Goal: Information Seeking & Learning: Learn about a topic

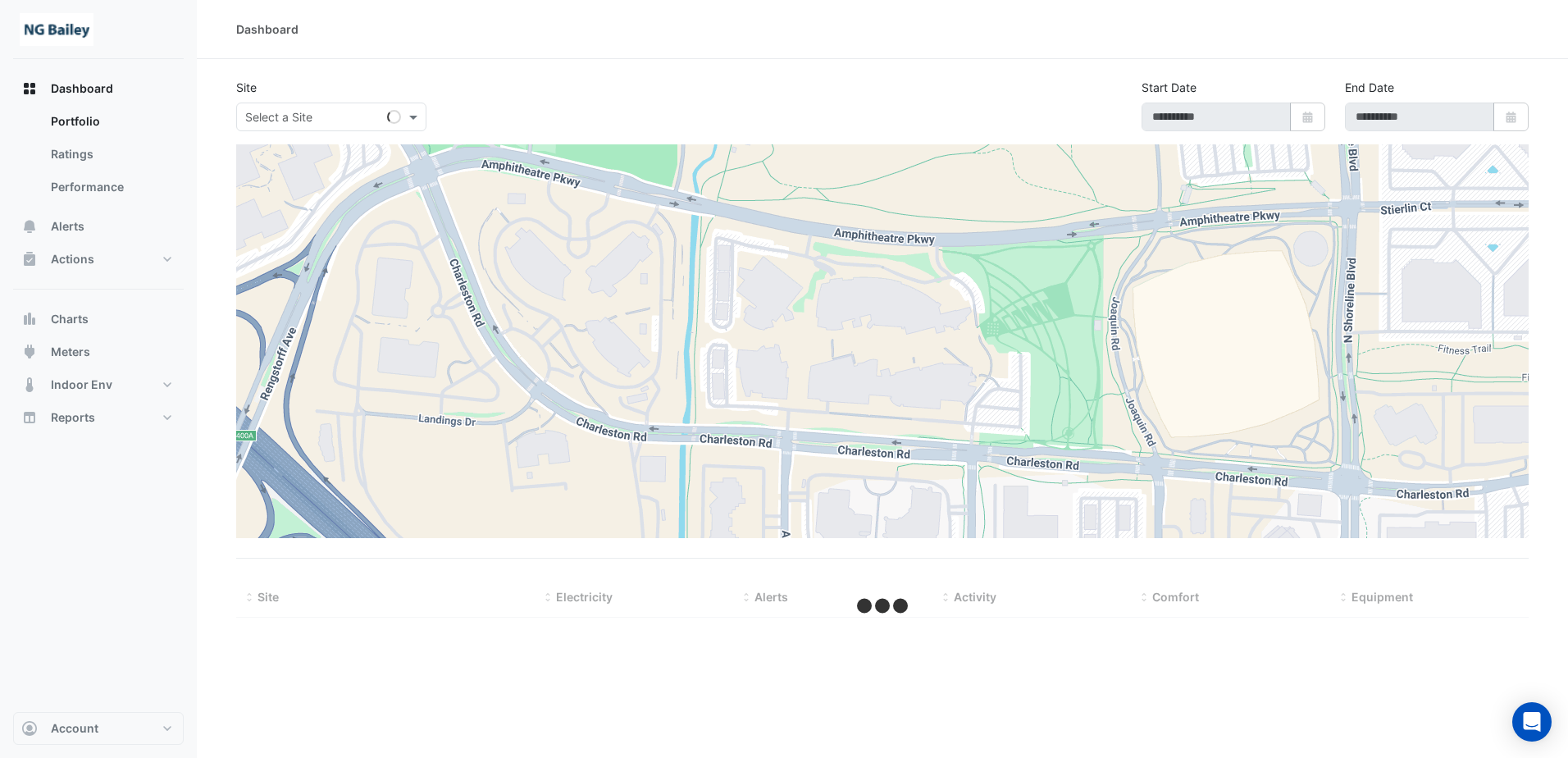
type input "**********"
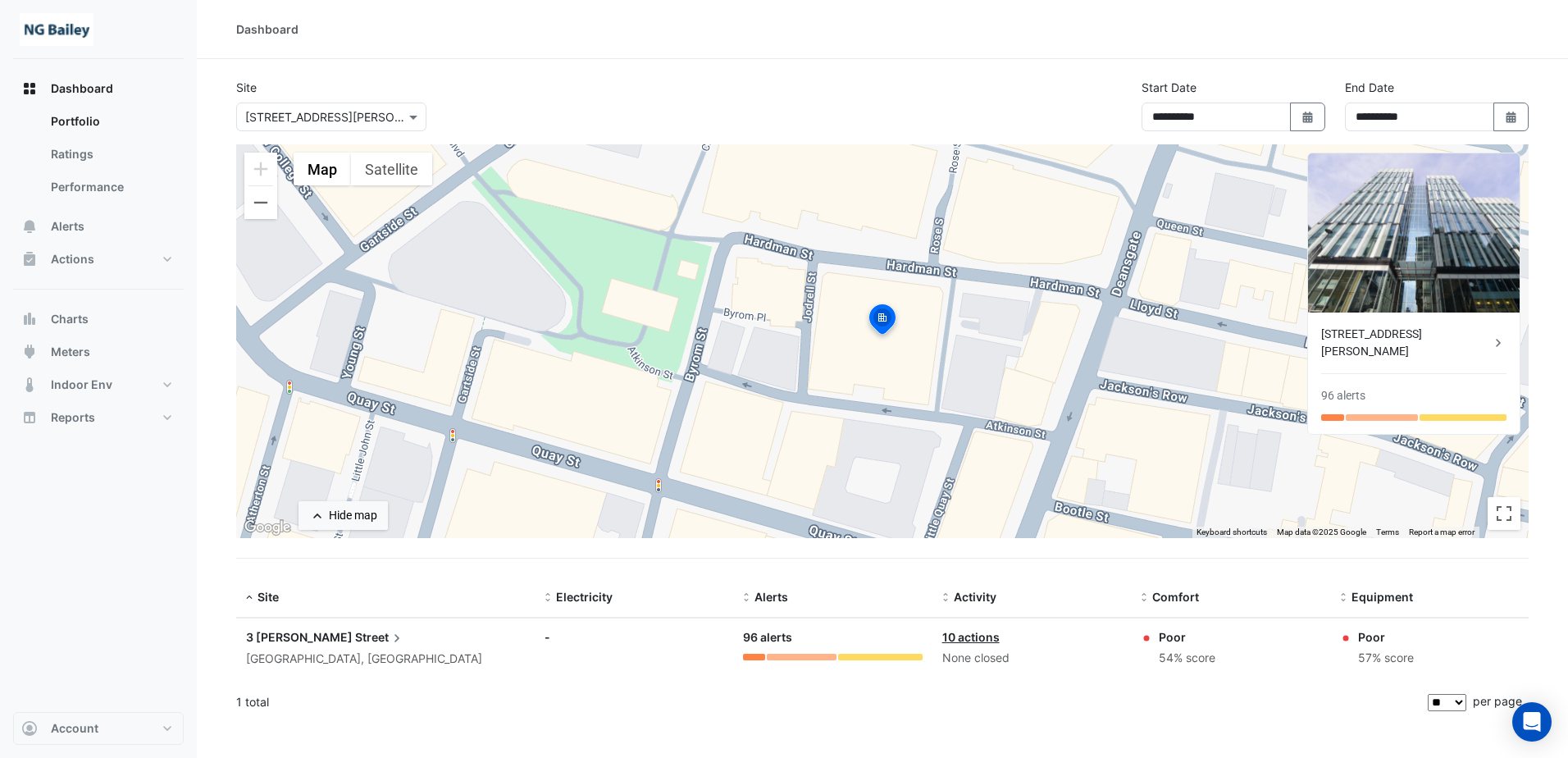
click at [389, 645] on icon at bounding box center [397, 638] width 16 height 16
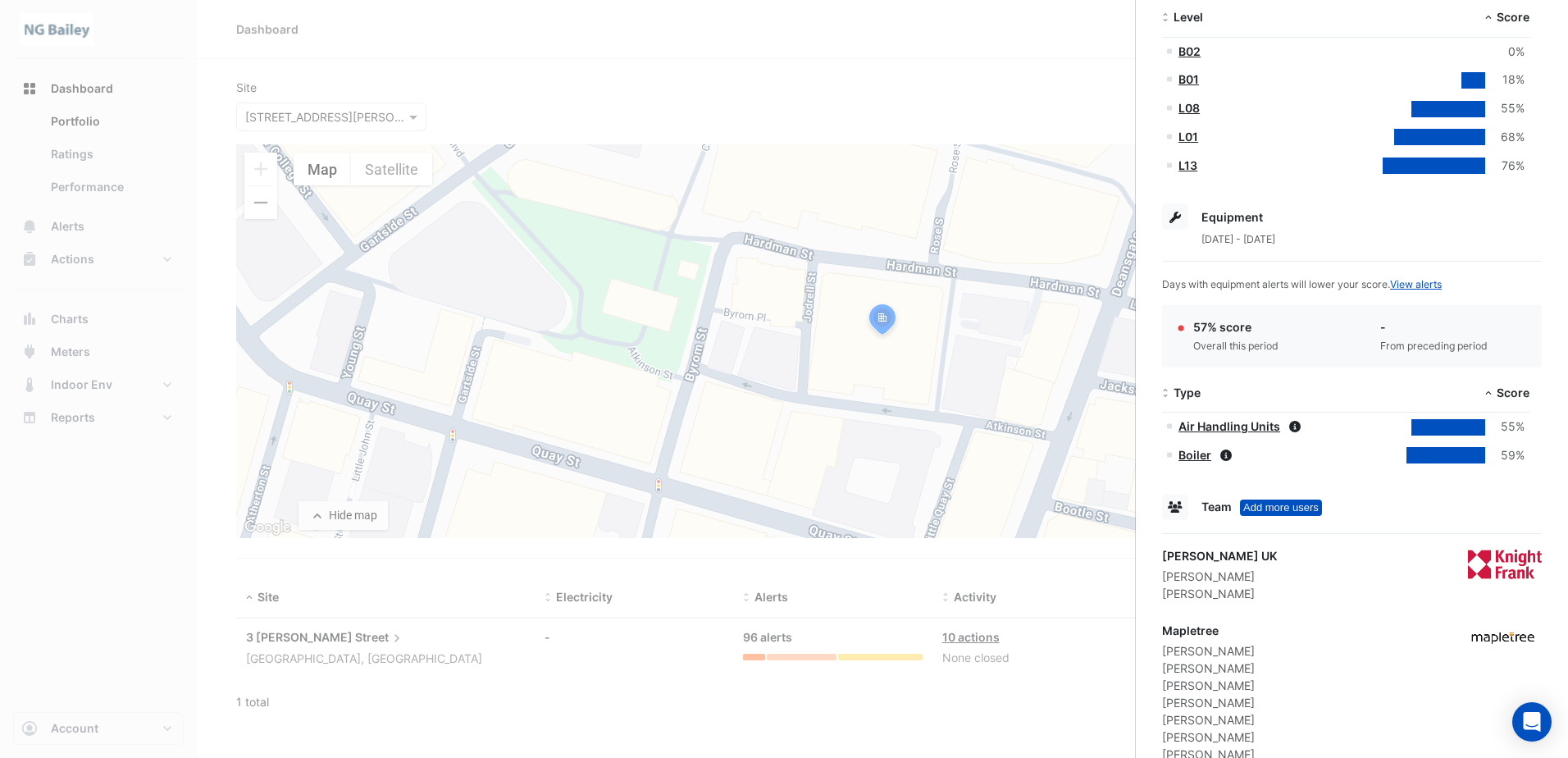
scroll to position [575, 0]
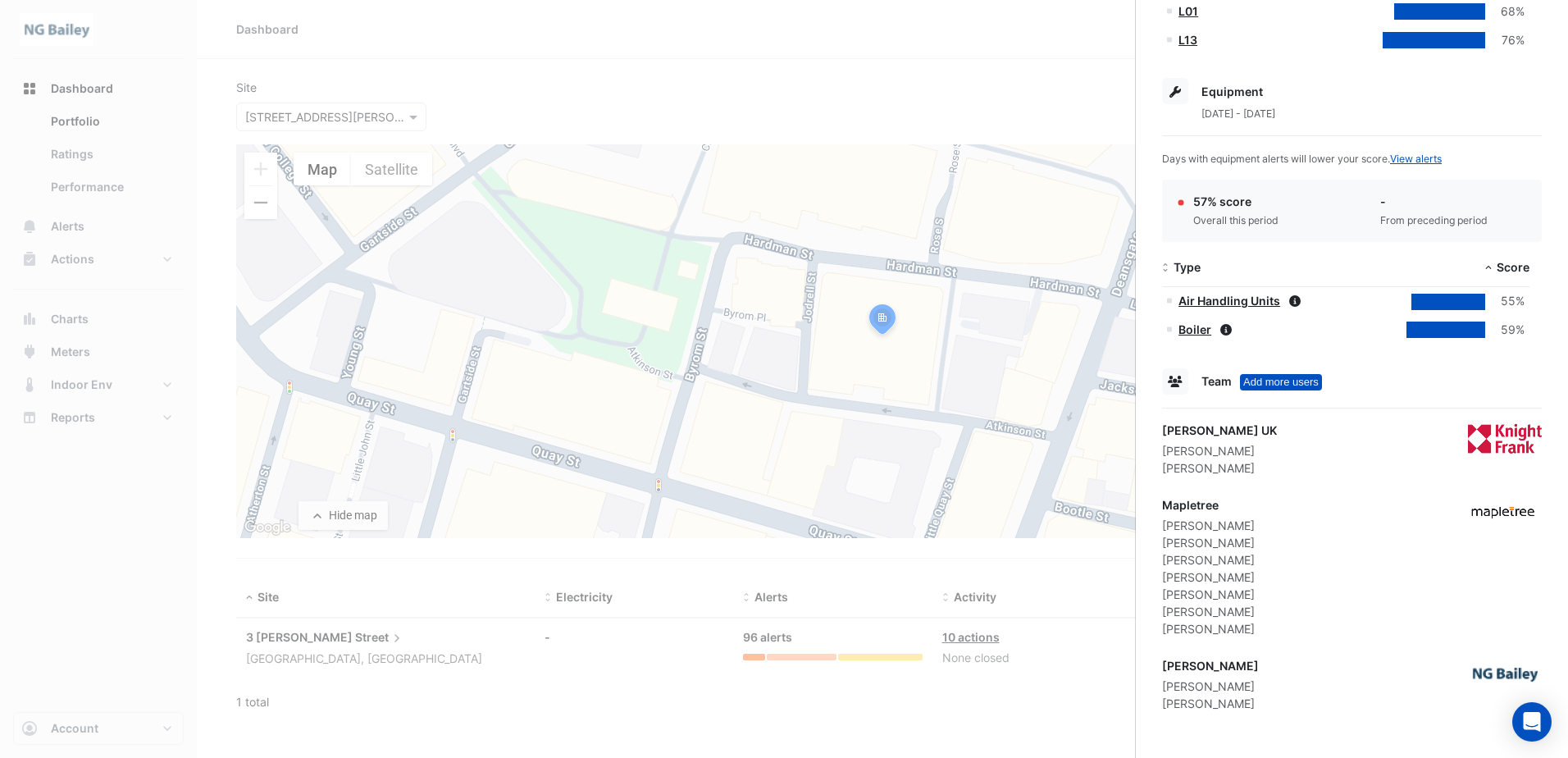
click at [1199, 300] on link "Air Handling Units" at bounding box center [1228, 300] width 101 height 14
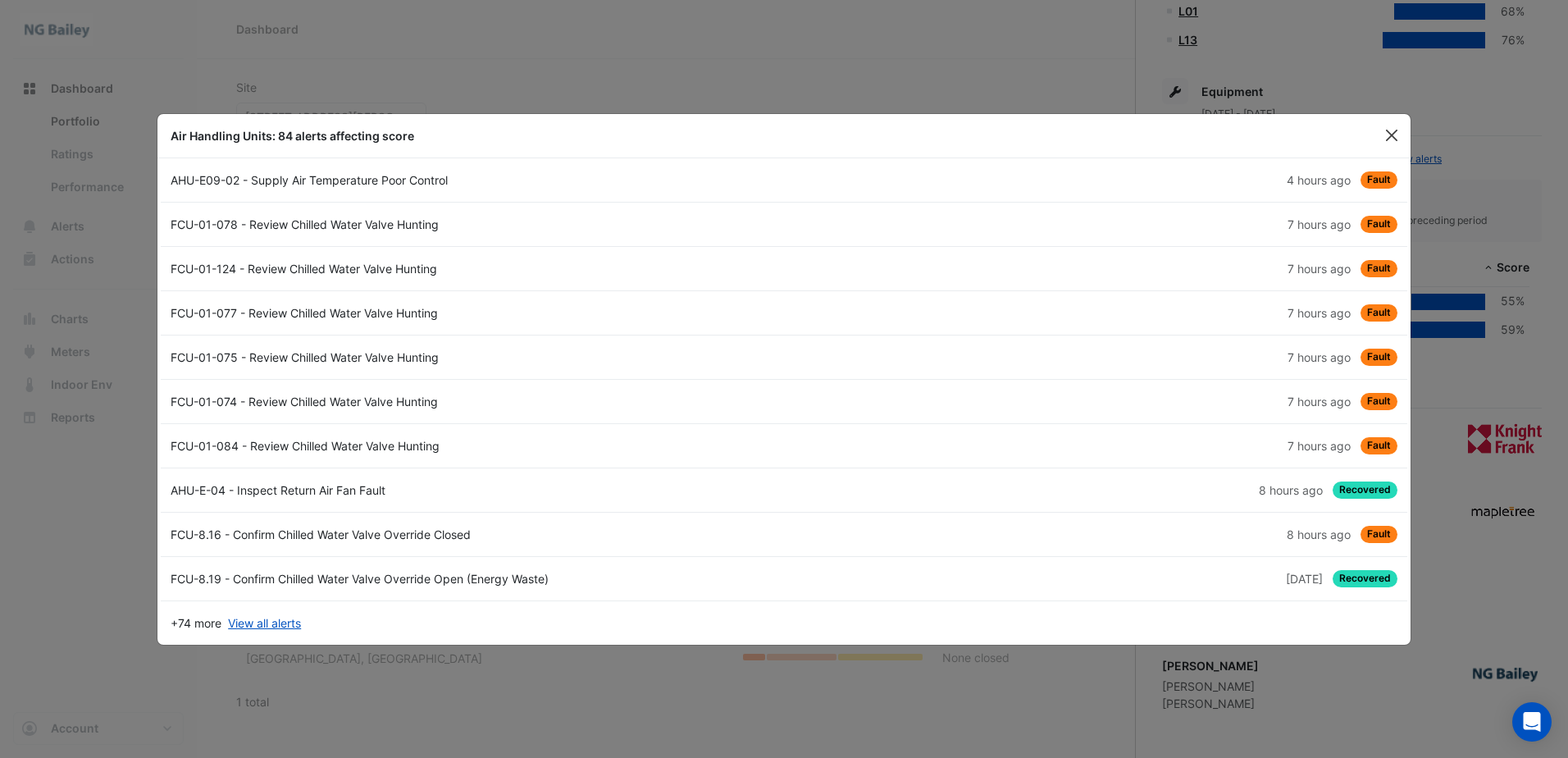
click at [1398, 126] on button "Close" at bounding box center [1391, 135] width 25 height 25
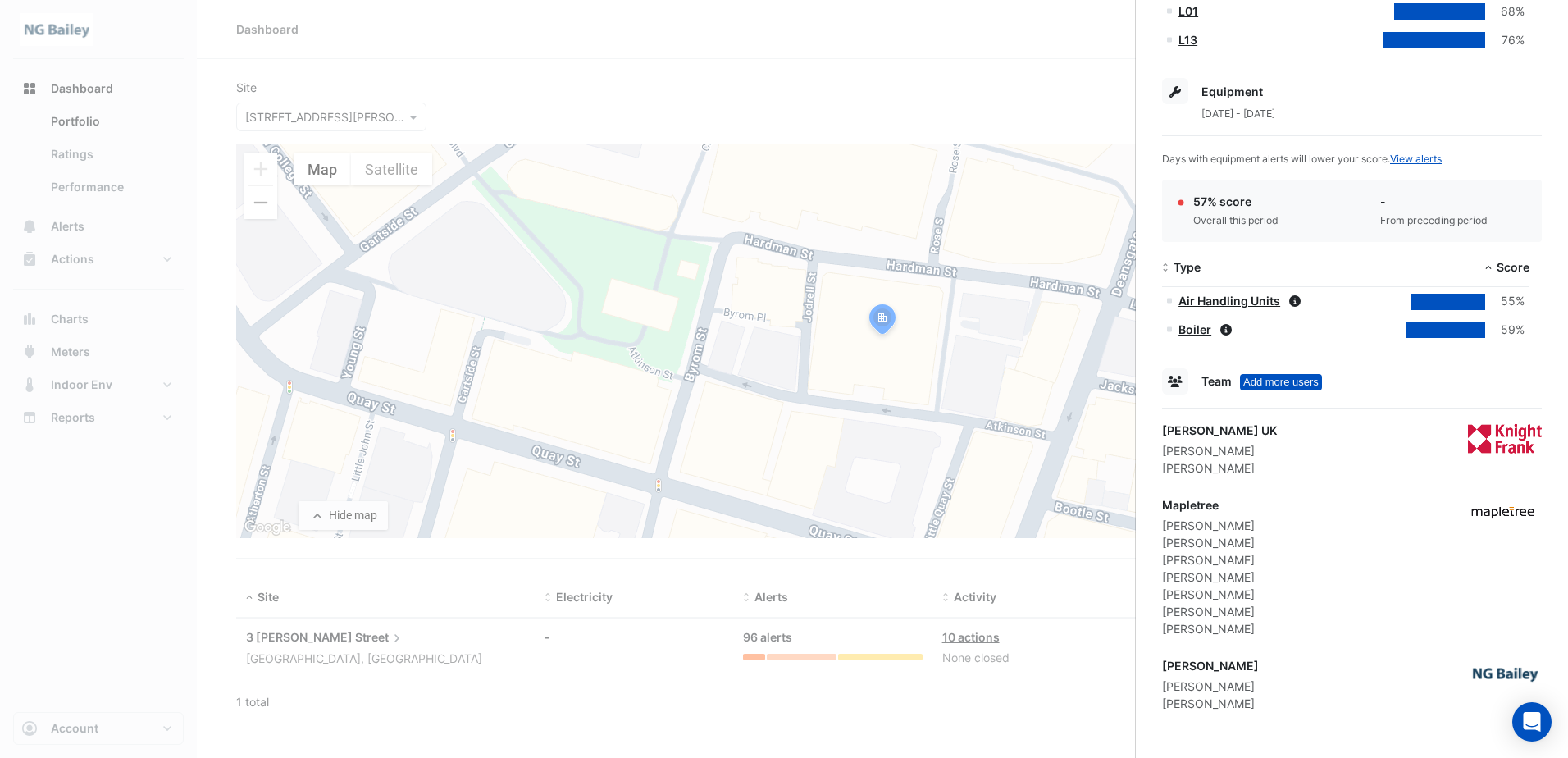
click at [1270, 297] on link "Air Handling Units" at bounding box center [1228, 300] width 101 height 14
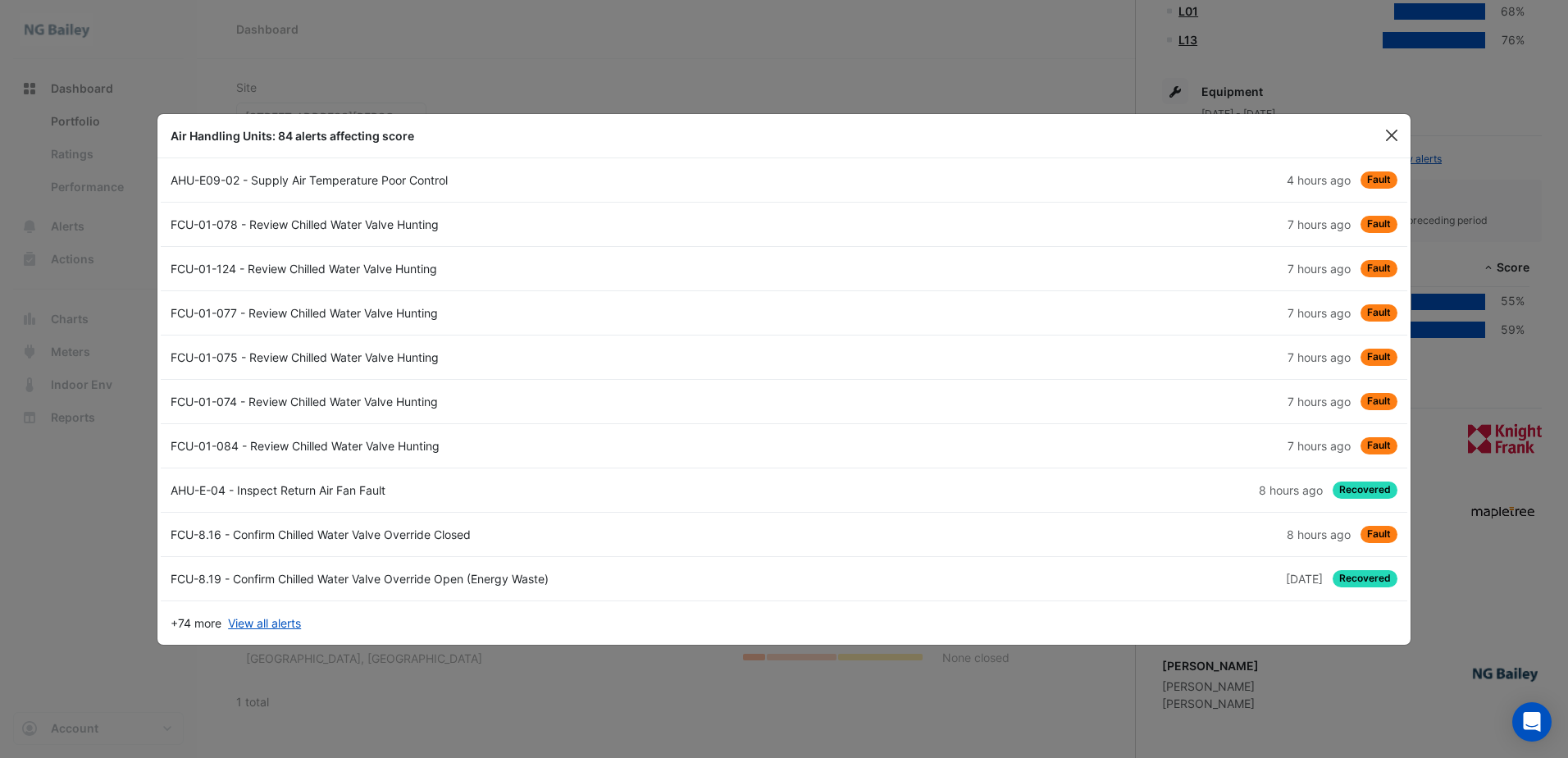
click at [1382, 134] on button "Close" at bounding box center [1391, 135] width 25 height 25
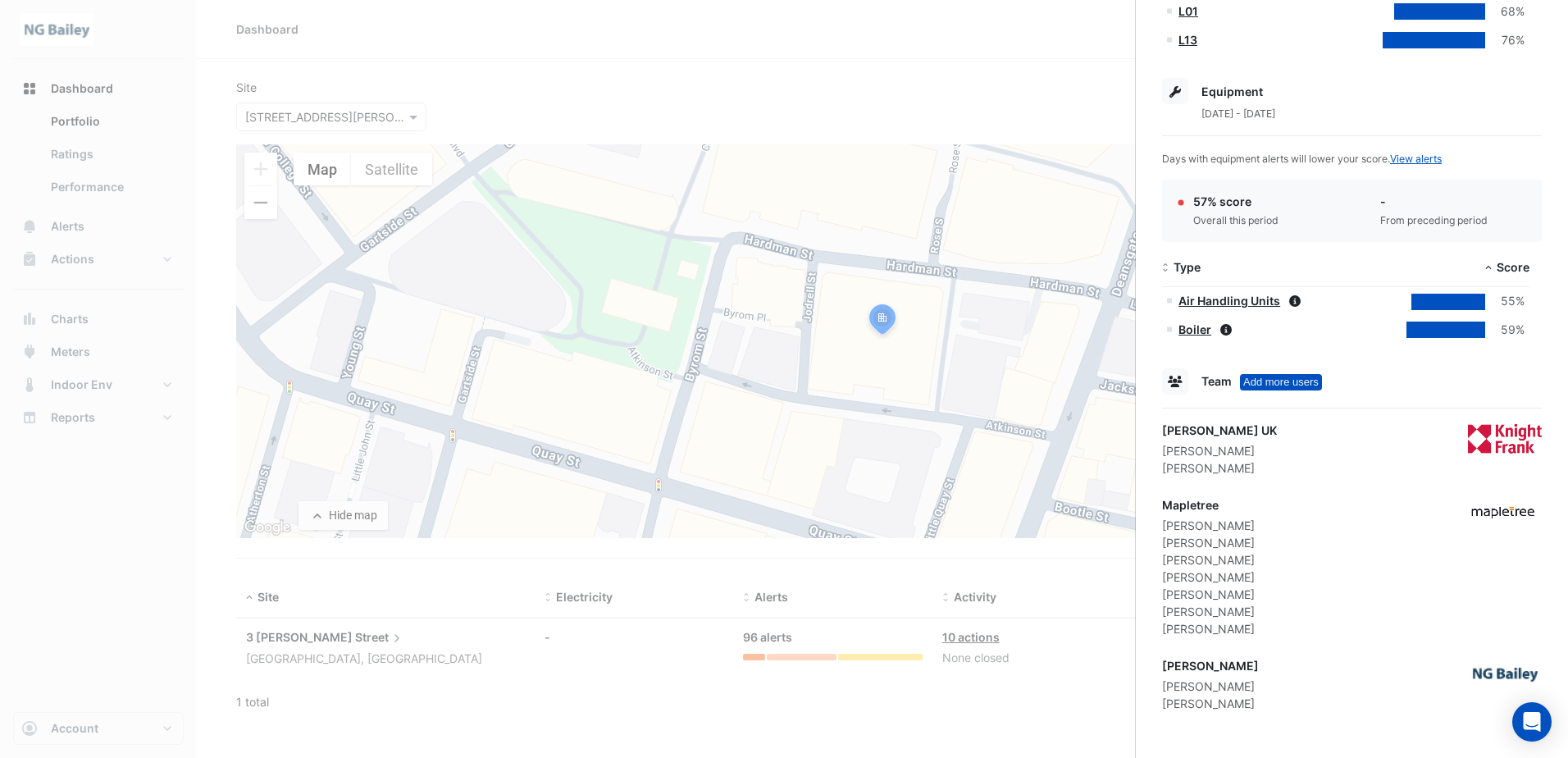
click at [1309, 489] on app-site-details "[STREET_ADDRESS][PERSON_NAME] Monitoring Total sensors 2,121 Total equipment 29…" at bounding box center [1352, 111] width 380 height 1204
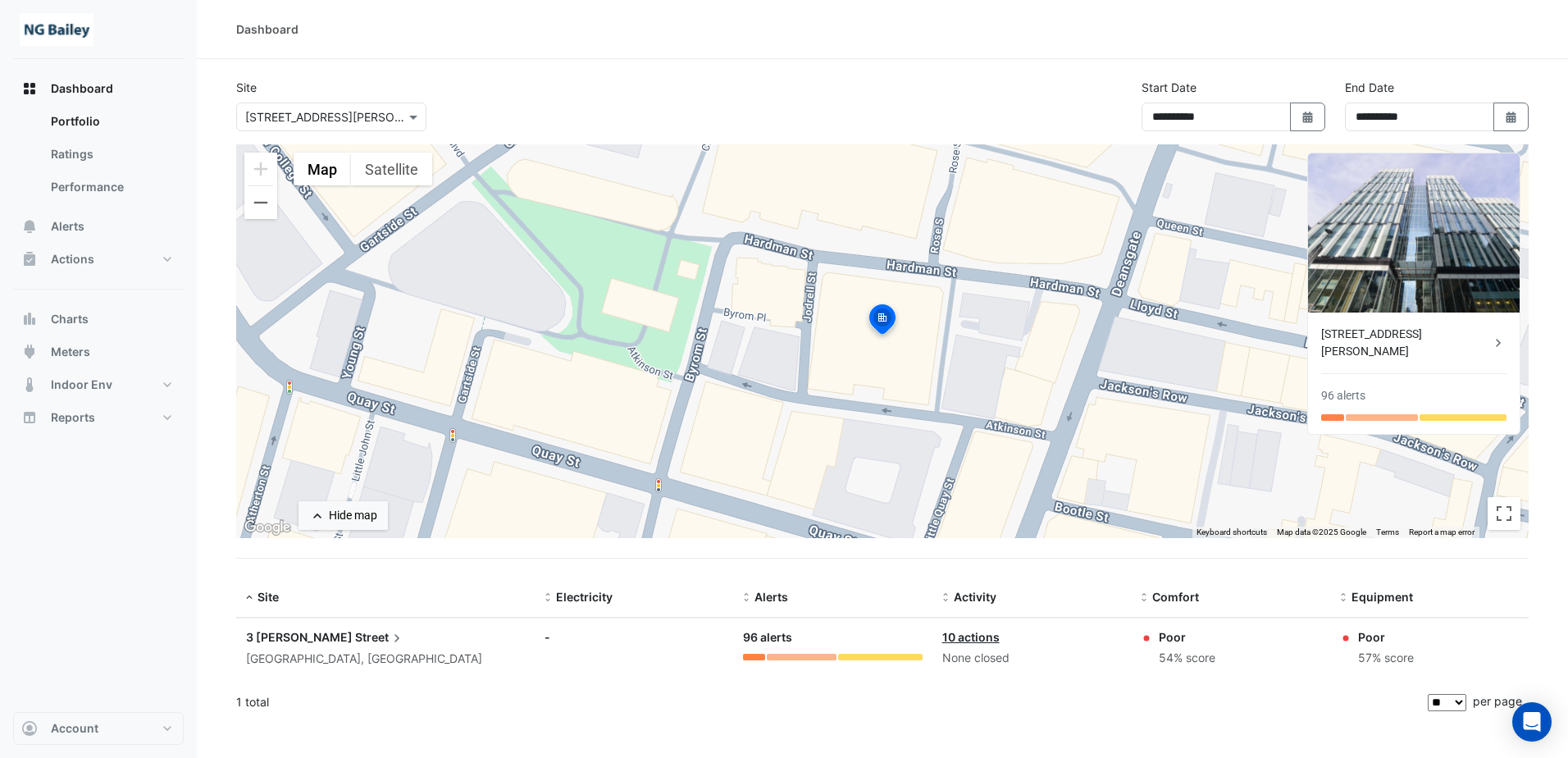
click at [93, 472] on ngb-offcanvas-backdrop at bounding box center [784, 379] width 1568 height 758
click at [93, 350] on button "Meters" at bounding box center [98, 352] width 171 height 33
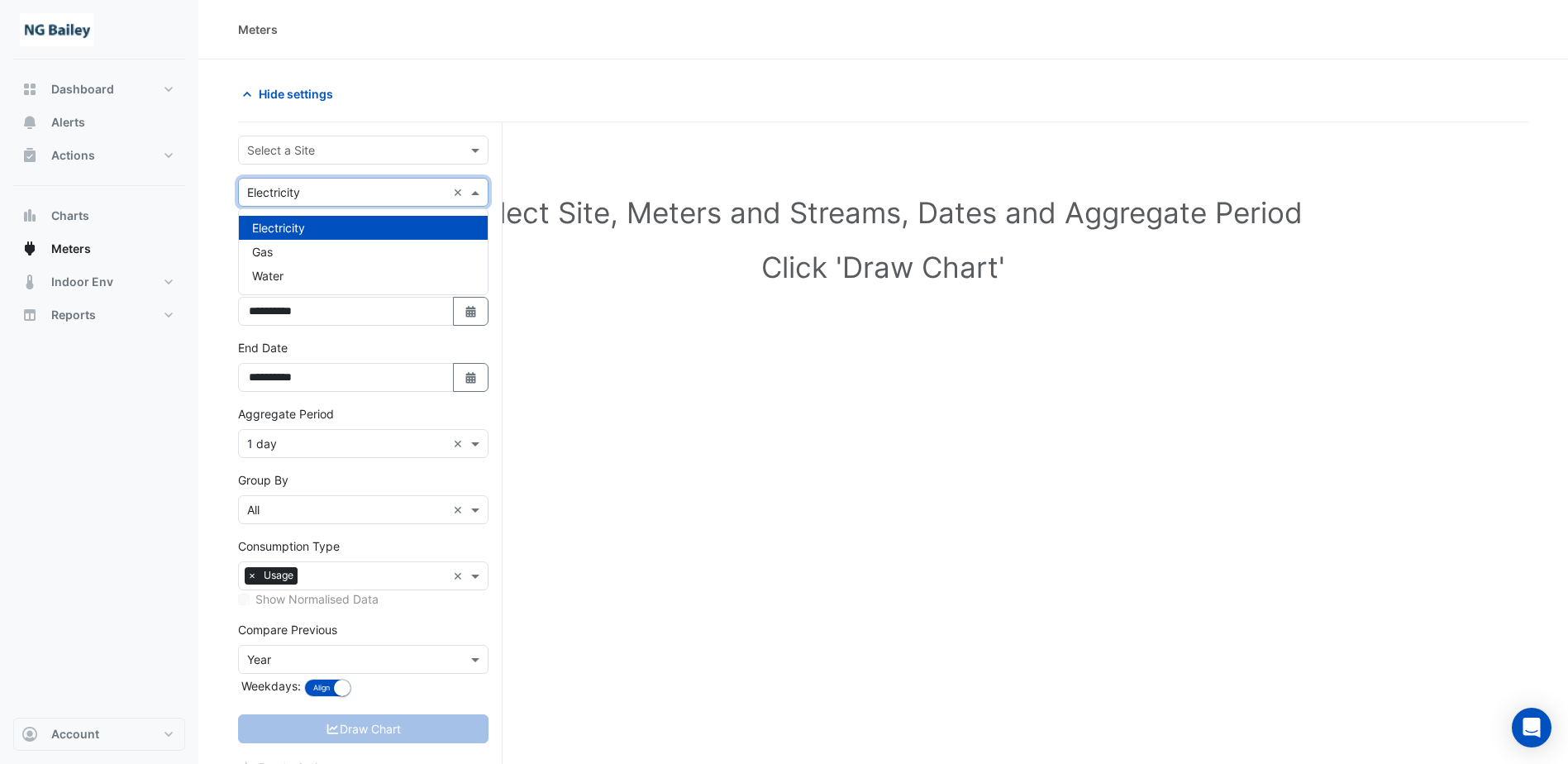
click at [379, 197] on input "text" at bounding box center [347, 192] width 199 height 17
click at [386, 151] on input "text" at bounding box center [347, 151] width 199 height 17
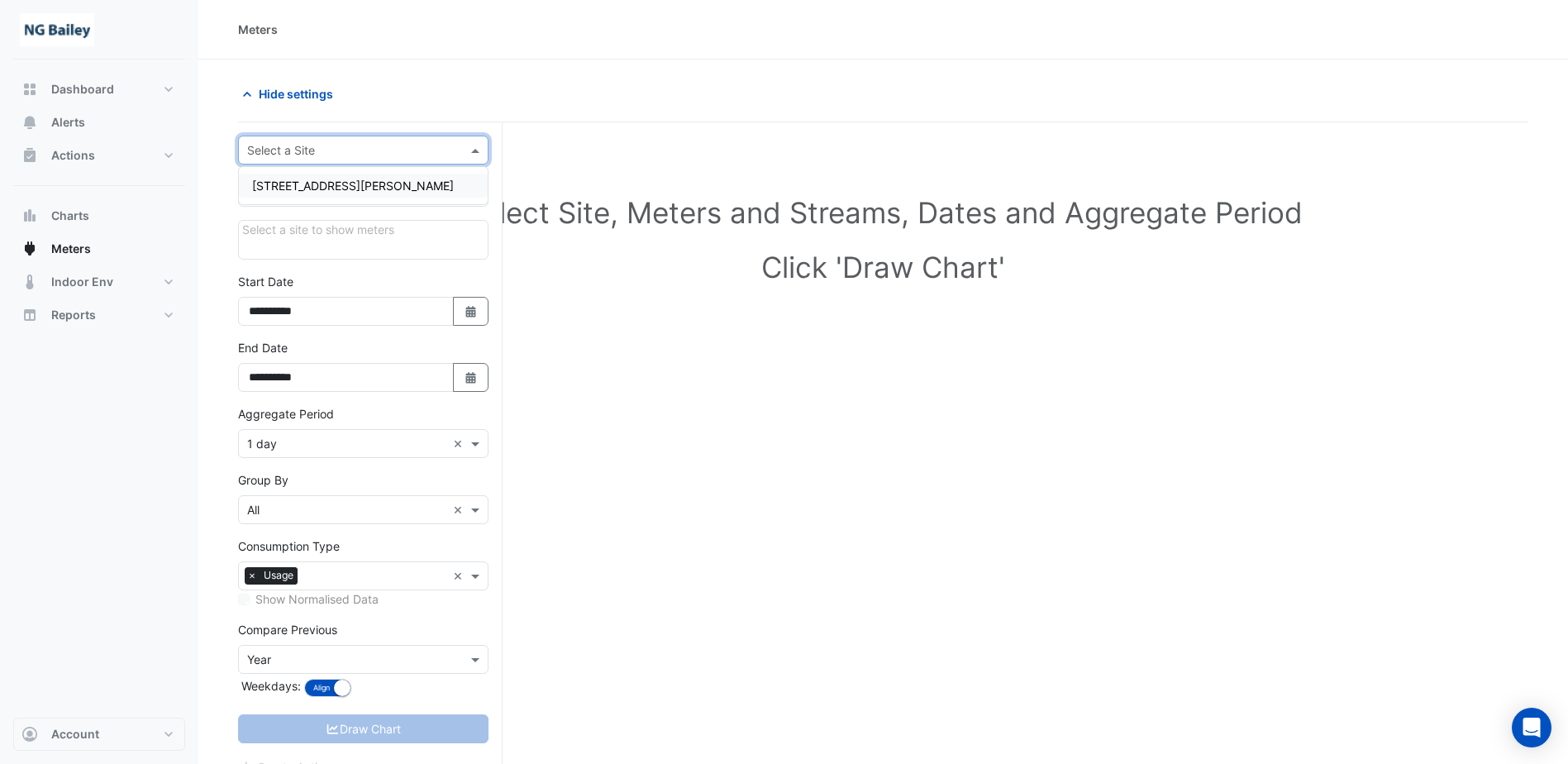
click at [373, 185] on div "[STREET_ADDRESS][PERSON_NAME]" at bounding box center [363, 186] width 248 height 24
click at [374, 243] on div at bounding box center [363, 247] width 242 height 17
click at [150, 520] on div "Dashboard Portfolio Ratings Performance Alerts Actions Site Manager Charts" at bounding box center [98, 388] width 172 height 658
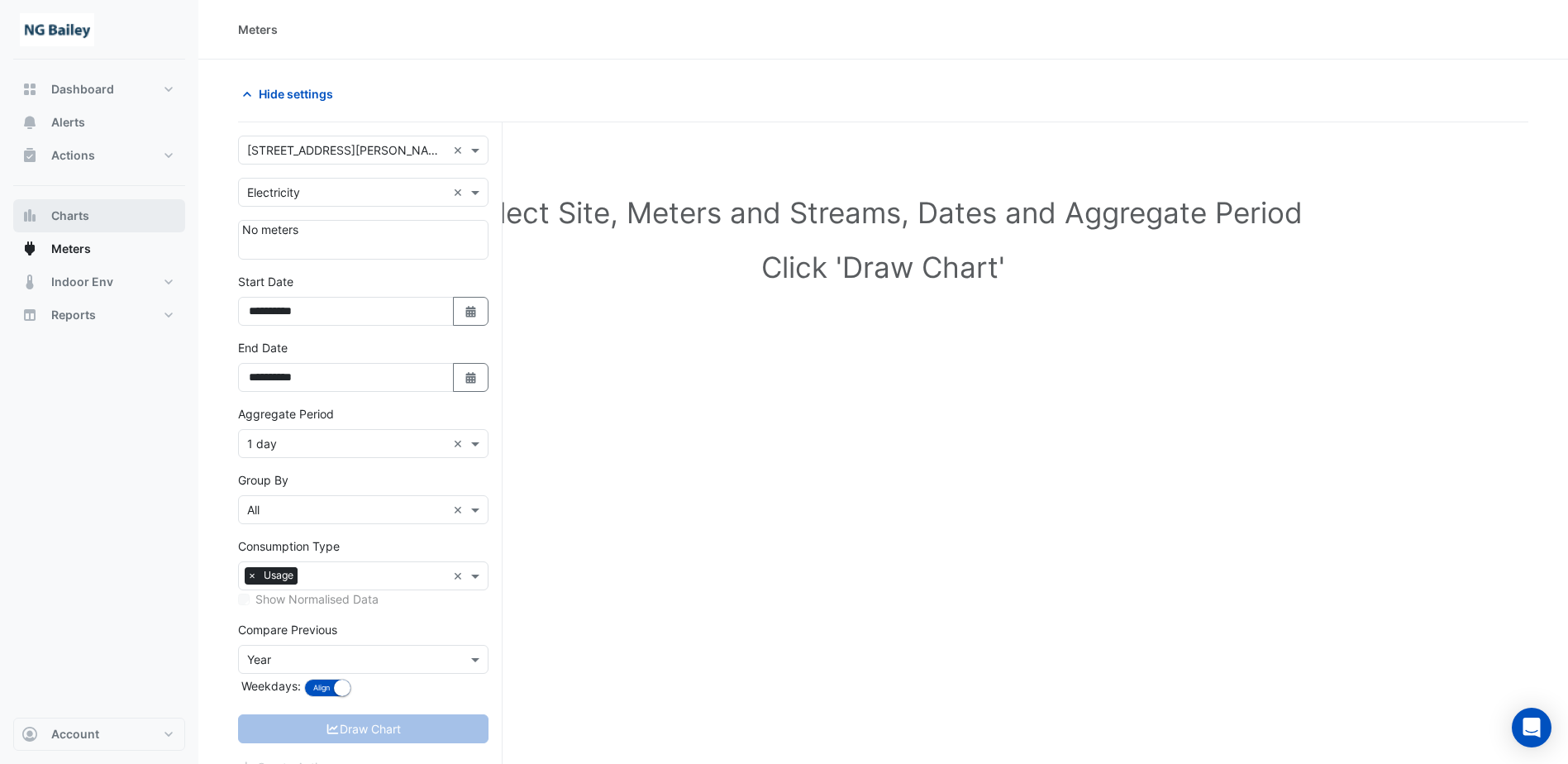
click at [101, 224] on button "Charts" at bounding box center [98, 215] width 172 height 33
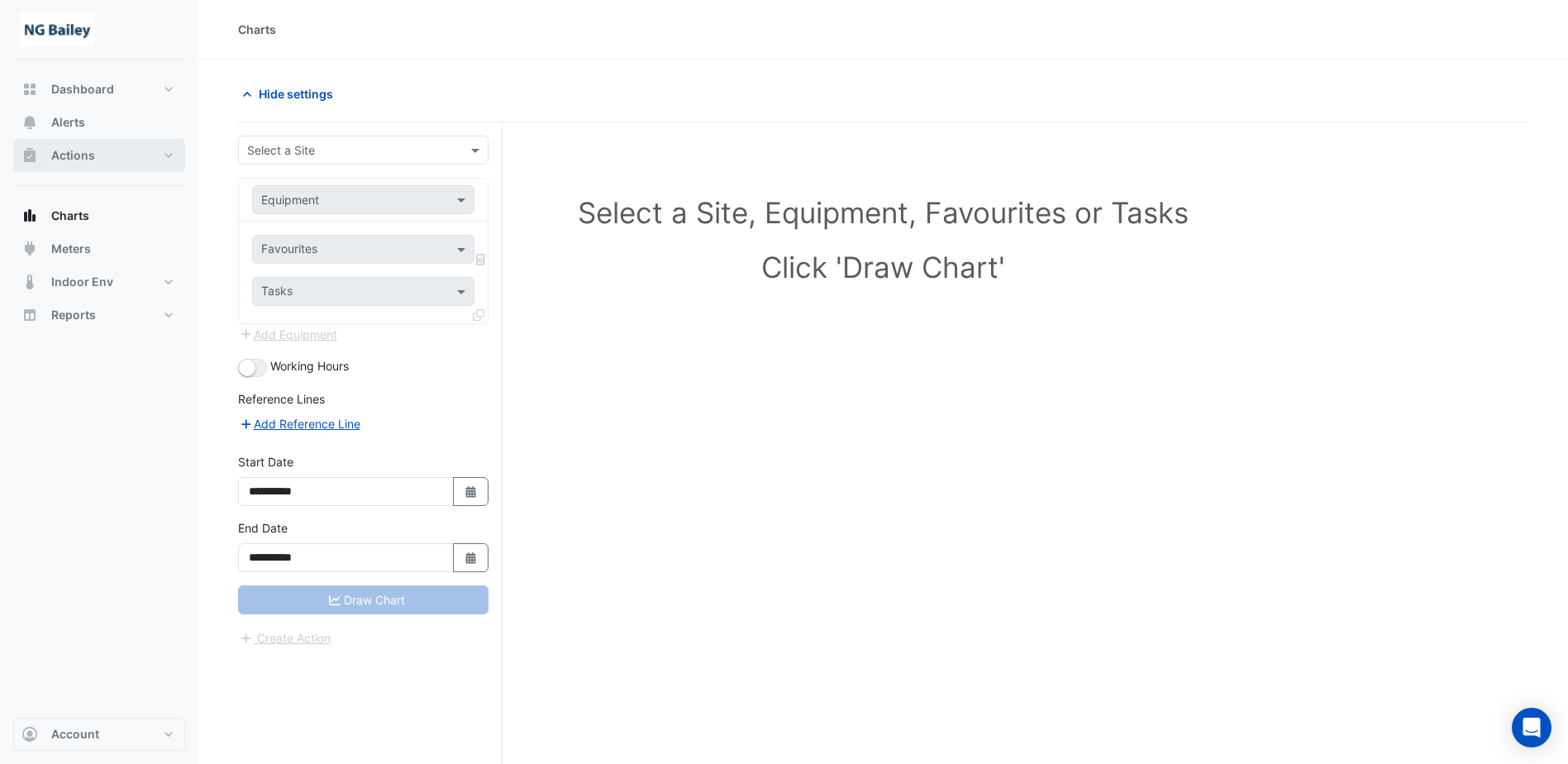
click at [107, 158] on button "Actions" at bounding box center [98, 156] width 172 height 33
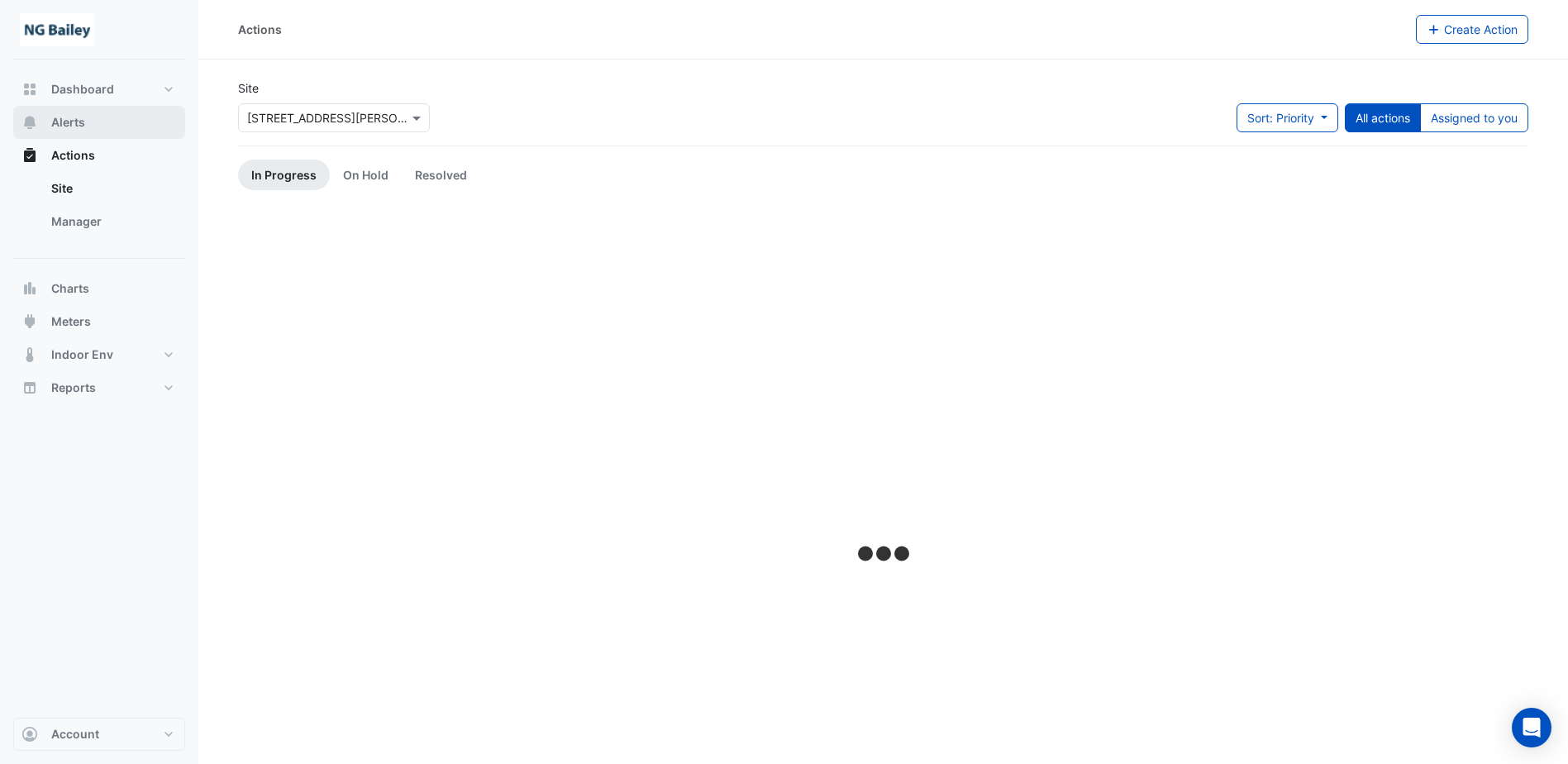
click at [110, 123] on button "Alerts" at bounding box center [98, 122] width 172 height 33
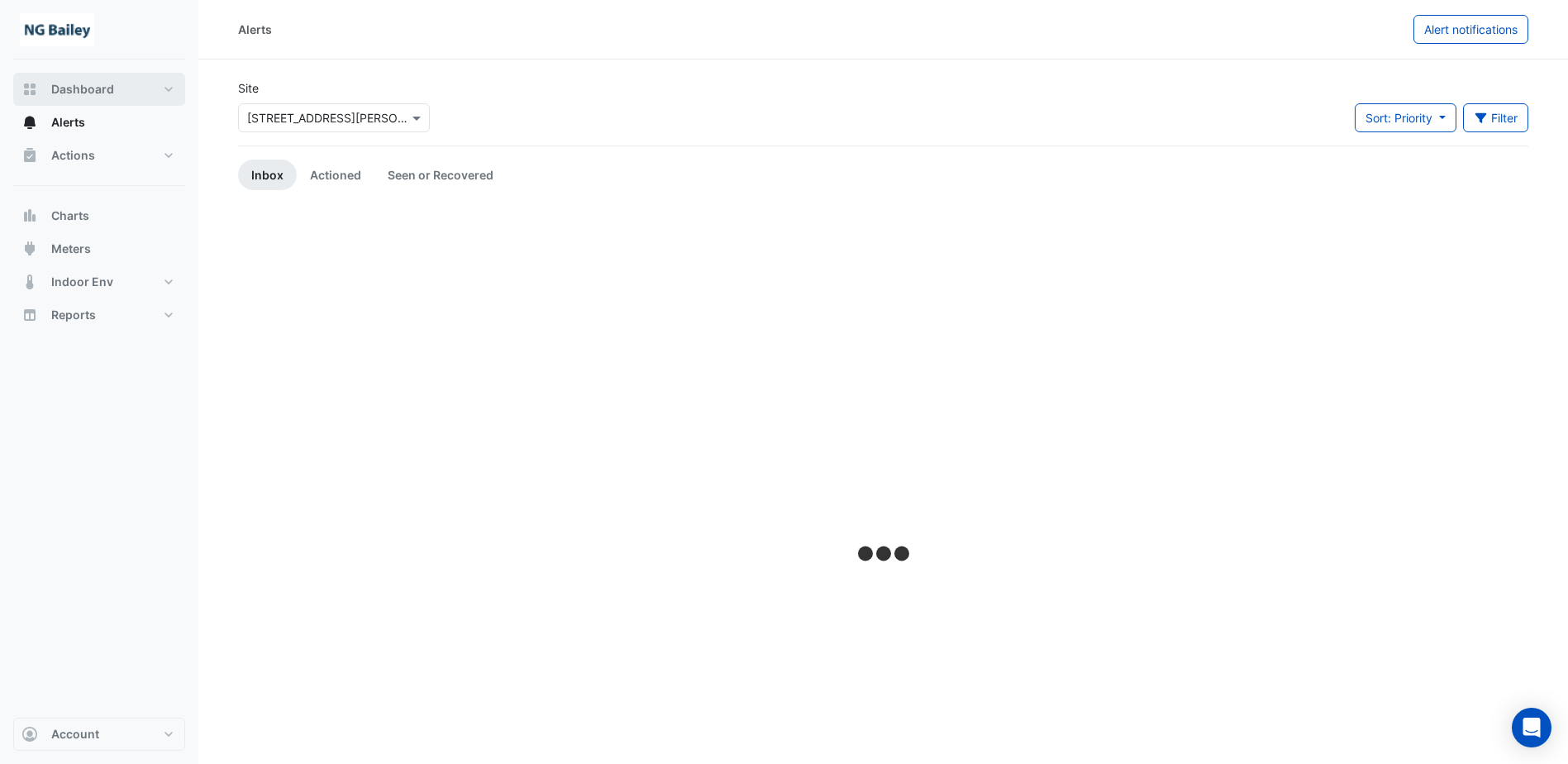
click at [117, 94] on button "Dashboard" at bounding box center [98, 89] width 172 height 33
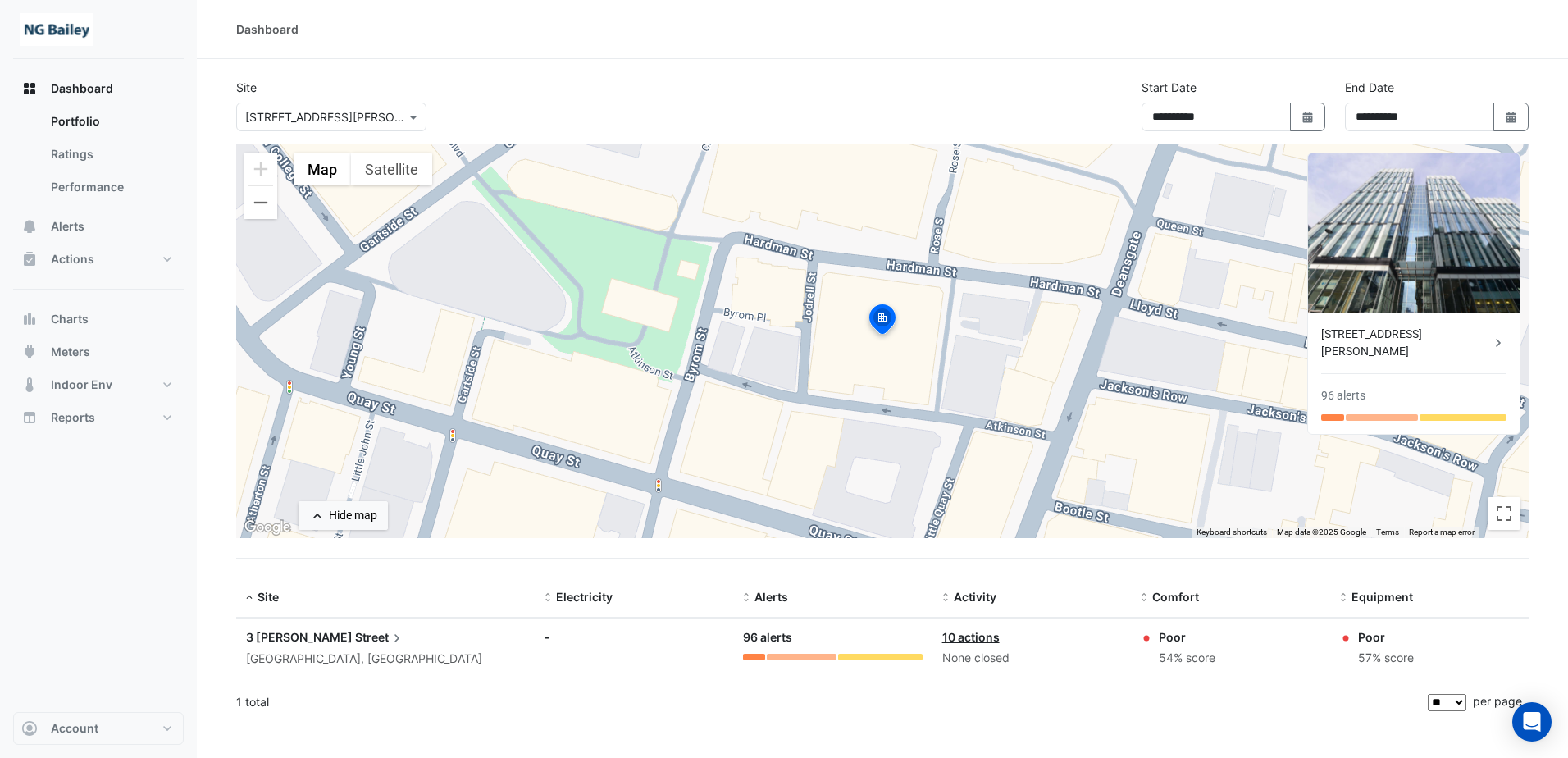
click at [45, 504] on div "Dashboard Portfolio Ratings Performance Alerts Actions Site Manager Charts" at bounding box center [98, 385] width 171 height 653
click at [77, 313] on span "Charts" at bounding box center [69, 319] width 37 height 16
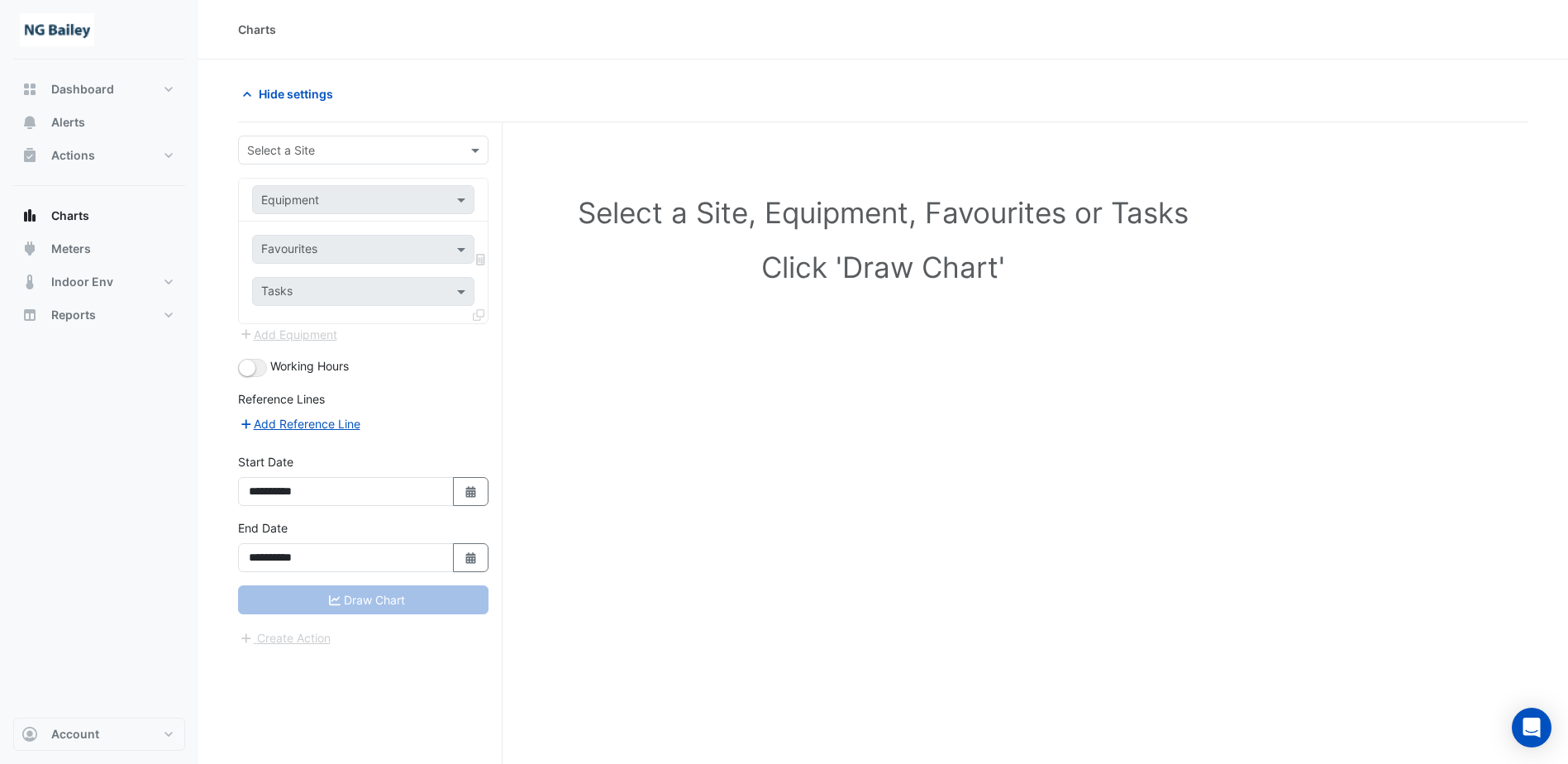
click at [361, 154] on input "text" at bounding box center [347, 151] width 199 height 17
click at [351, 184] on div "[STREET_ADDRESS][PERSON_NAME]" at bounding box center [363, 186] width 248 height 24
click at [349, 203] on input "text" at bounding box center [347, 200] width 171 height 17
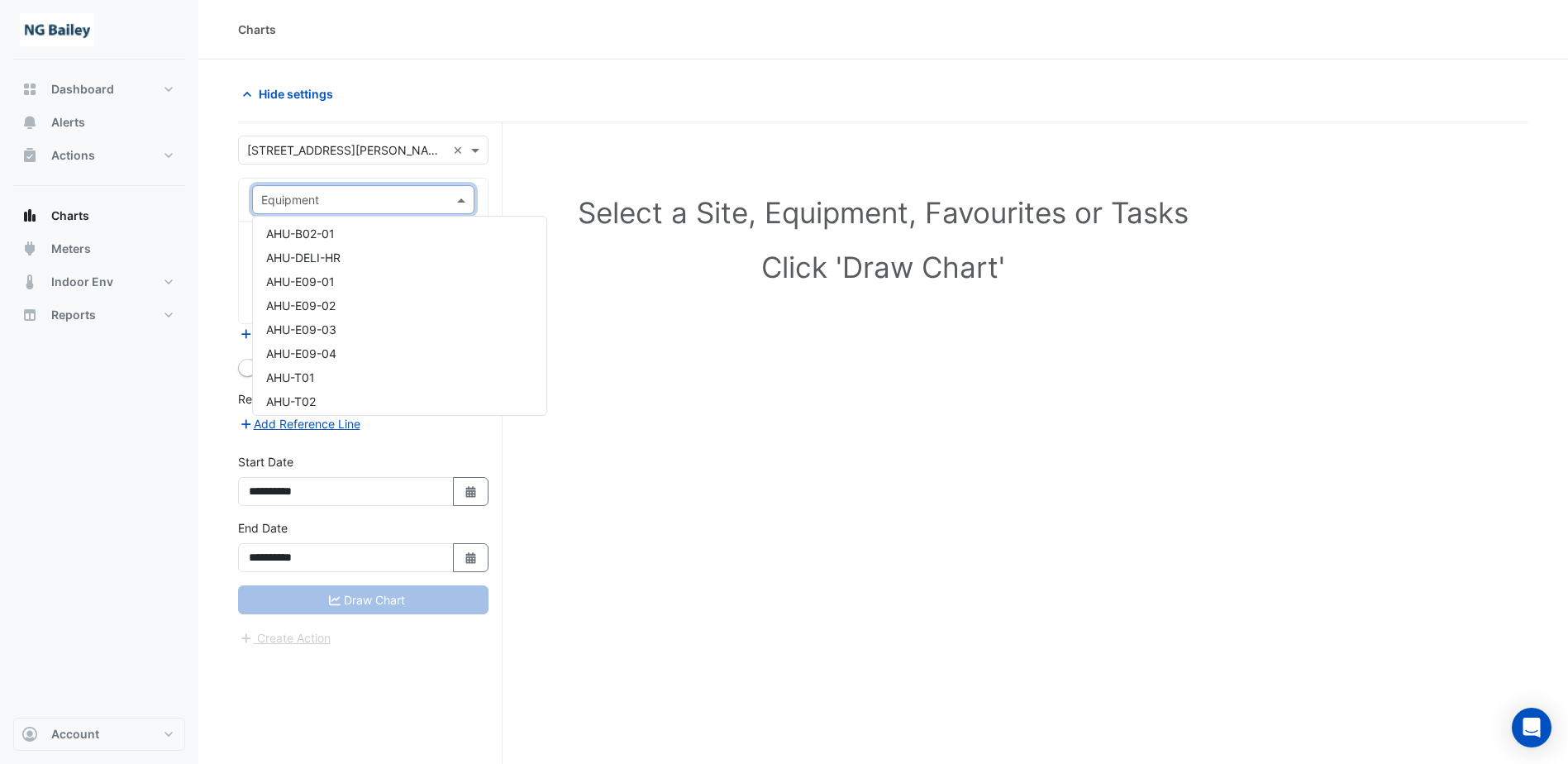
scroll to position [330, 0]
click at [371, 312] on div "AHU-W13-01" at bounding box center [399, 312] width 294 height 24
click at [255, 370] on small "button" at bounding box center [248, 368] width 17 height 17
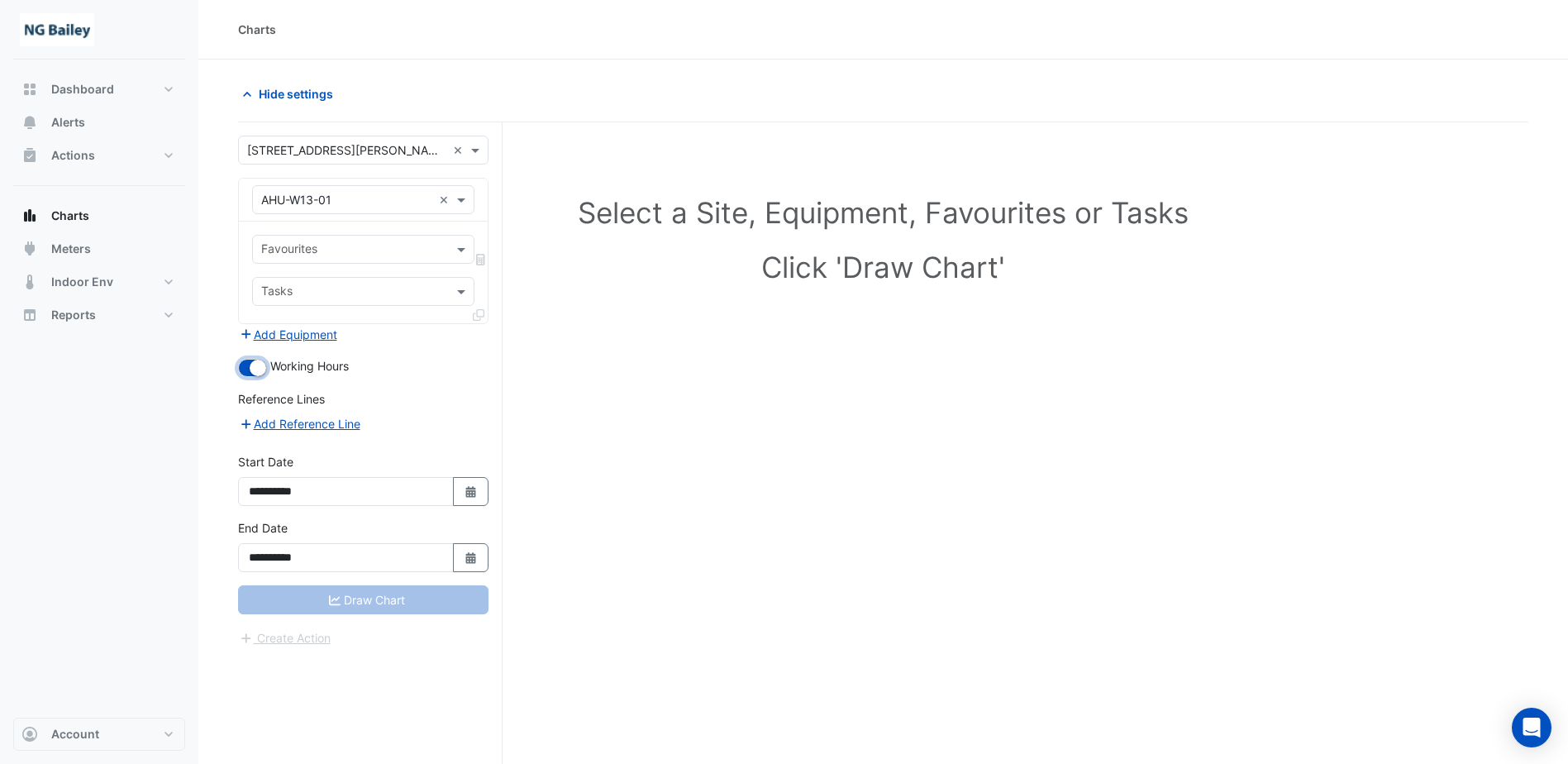
click at [256, 365] on small "button" at bounding box center [258, 368] width 17 height 17
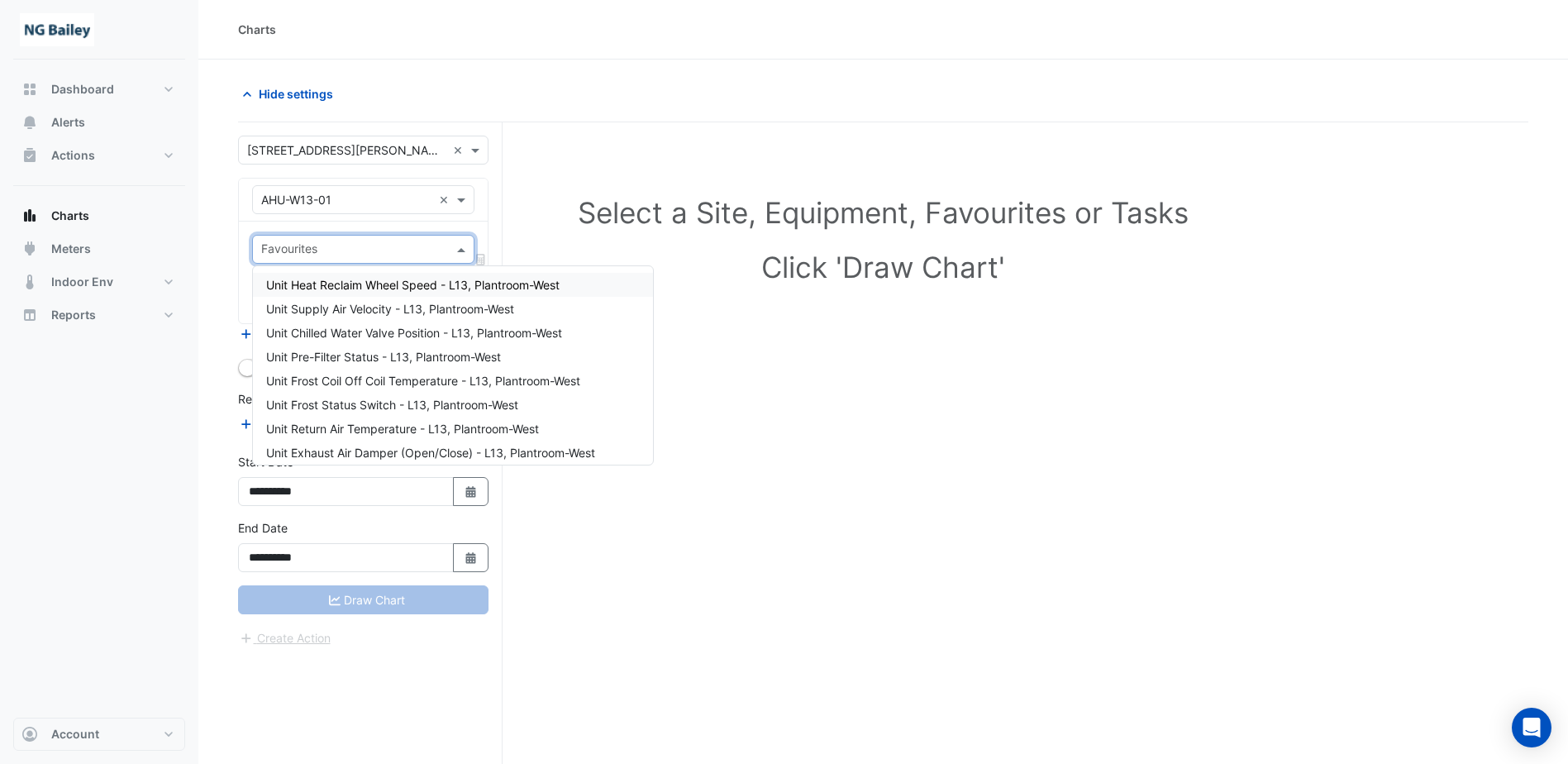
click at [343, 244] on input "text" at bounding box center [353, 250] width 185 height 17
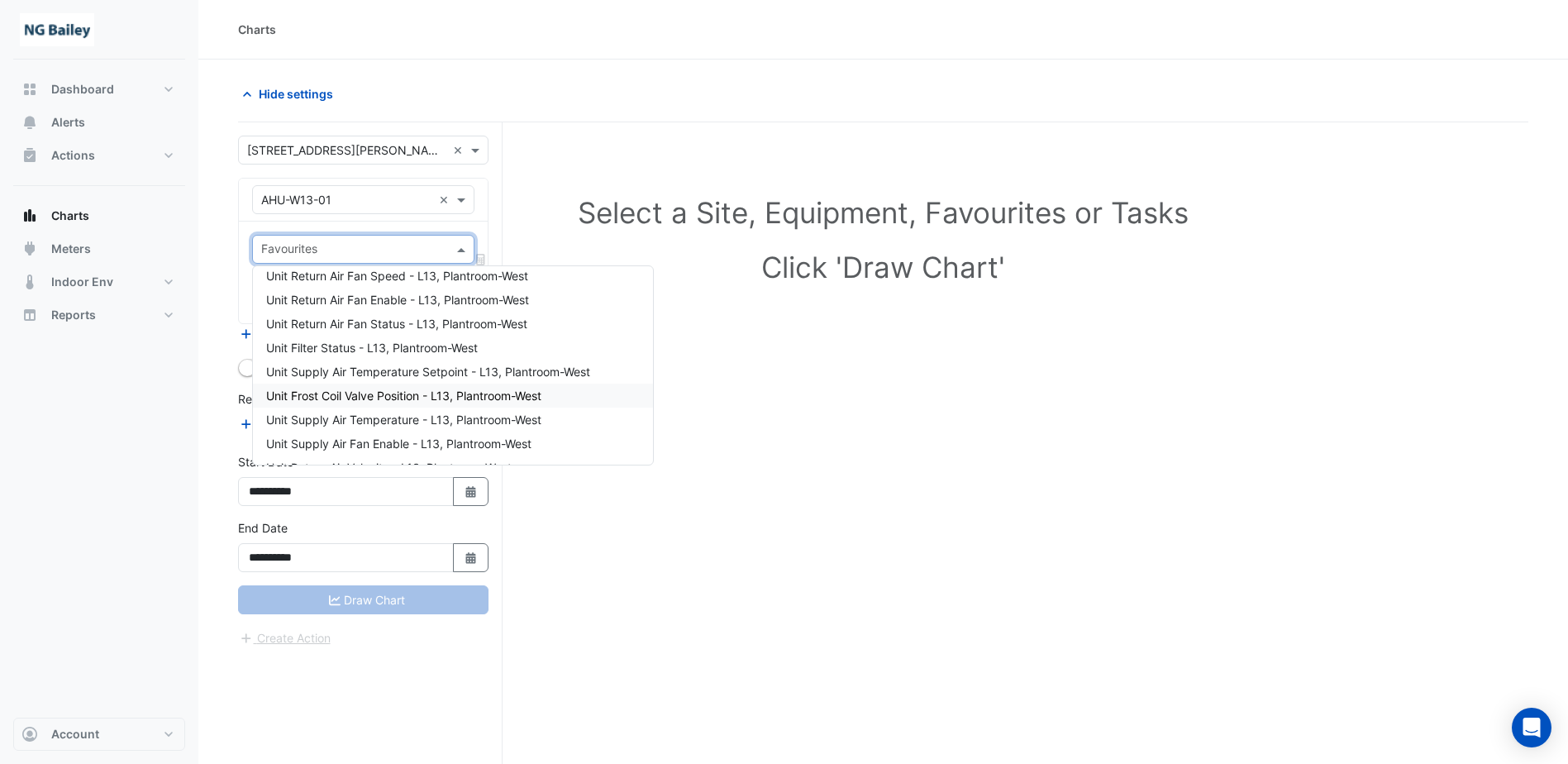
scroll to position [168, 0]
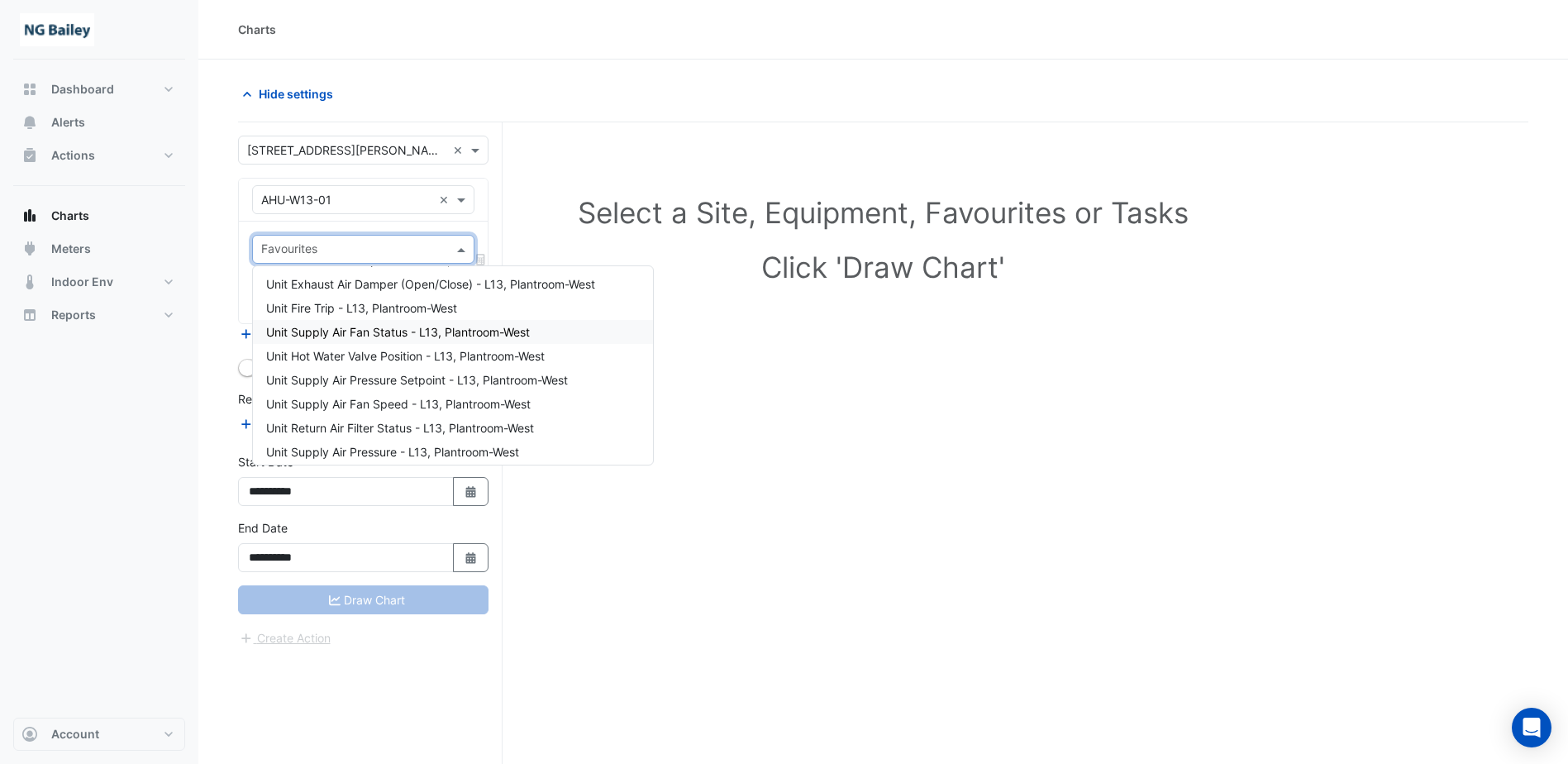
click at [352, 330] on span "Unit Supply Air Fan Status - L13, Plantroom-West" at bounding box center [398, 331] width 264 height 14
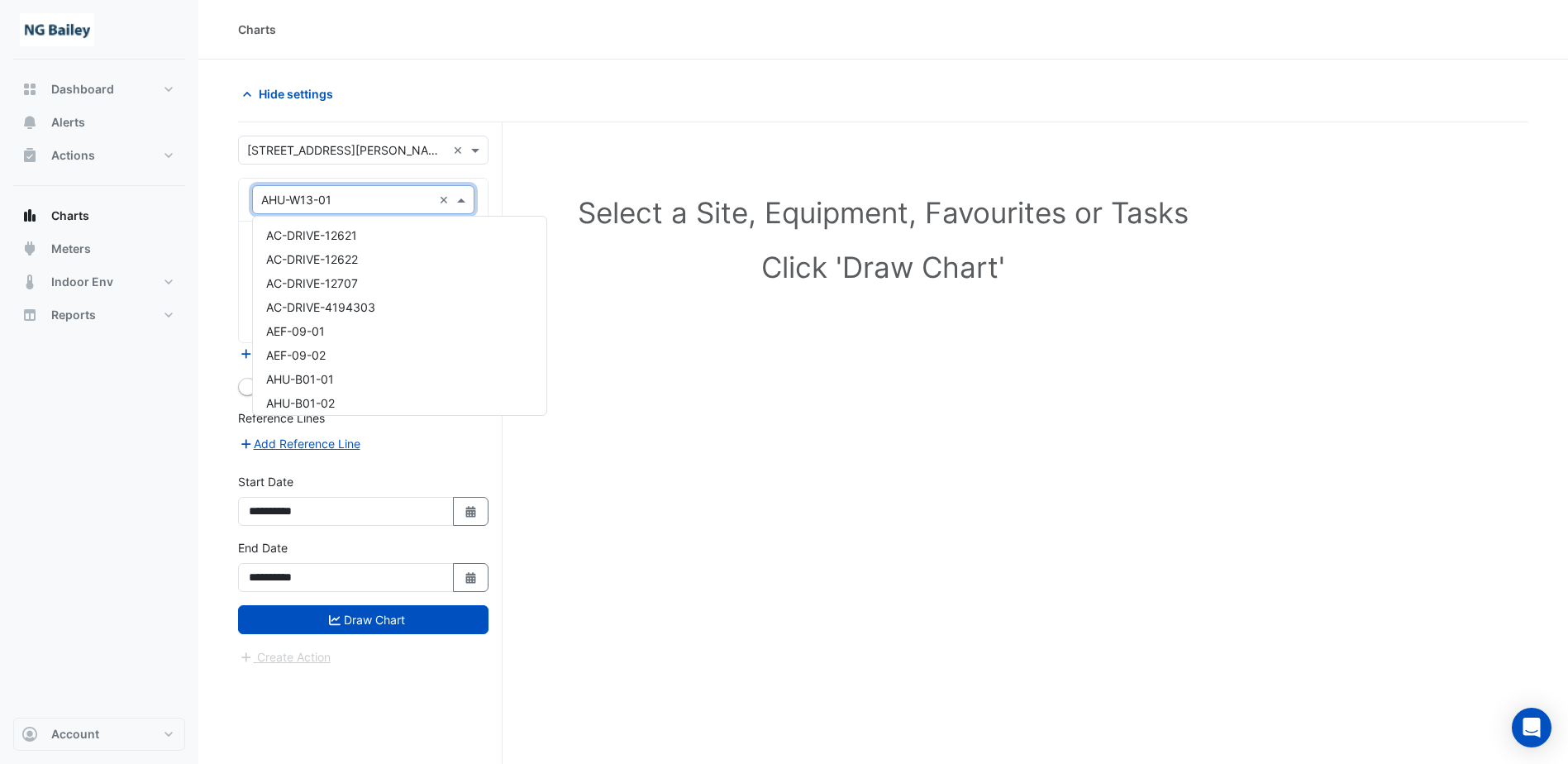
click at [460, 200] on span at bounding box center [463, 200] width 20 height 17
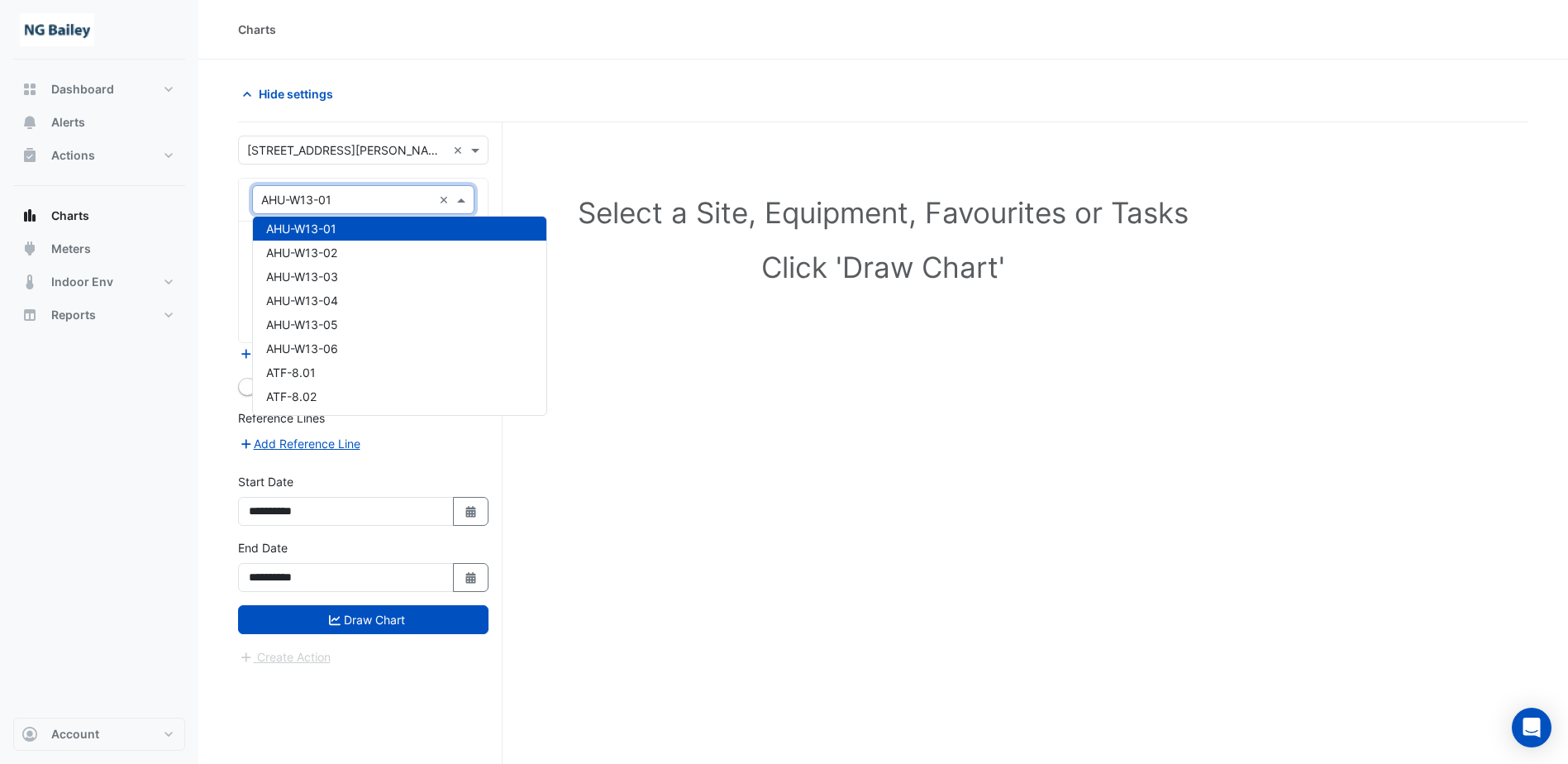
click at [468, 206] on span at bounding box center [463, 200] width 20 height 17
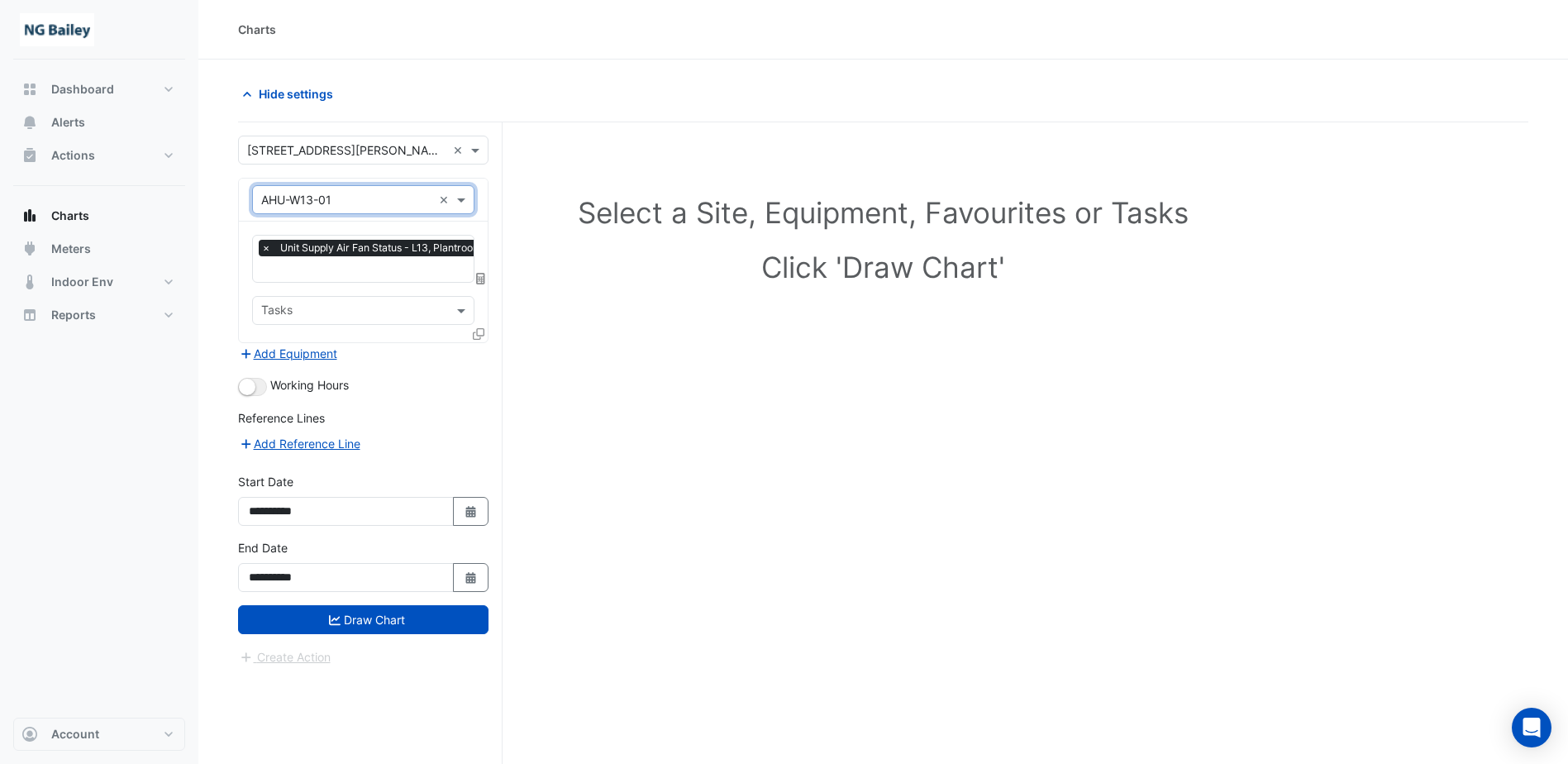
scroll to position [0, 8]
click at [438, 263] on input "text" at bounding box center [381, 271] width 256 height 17
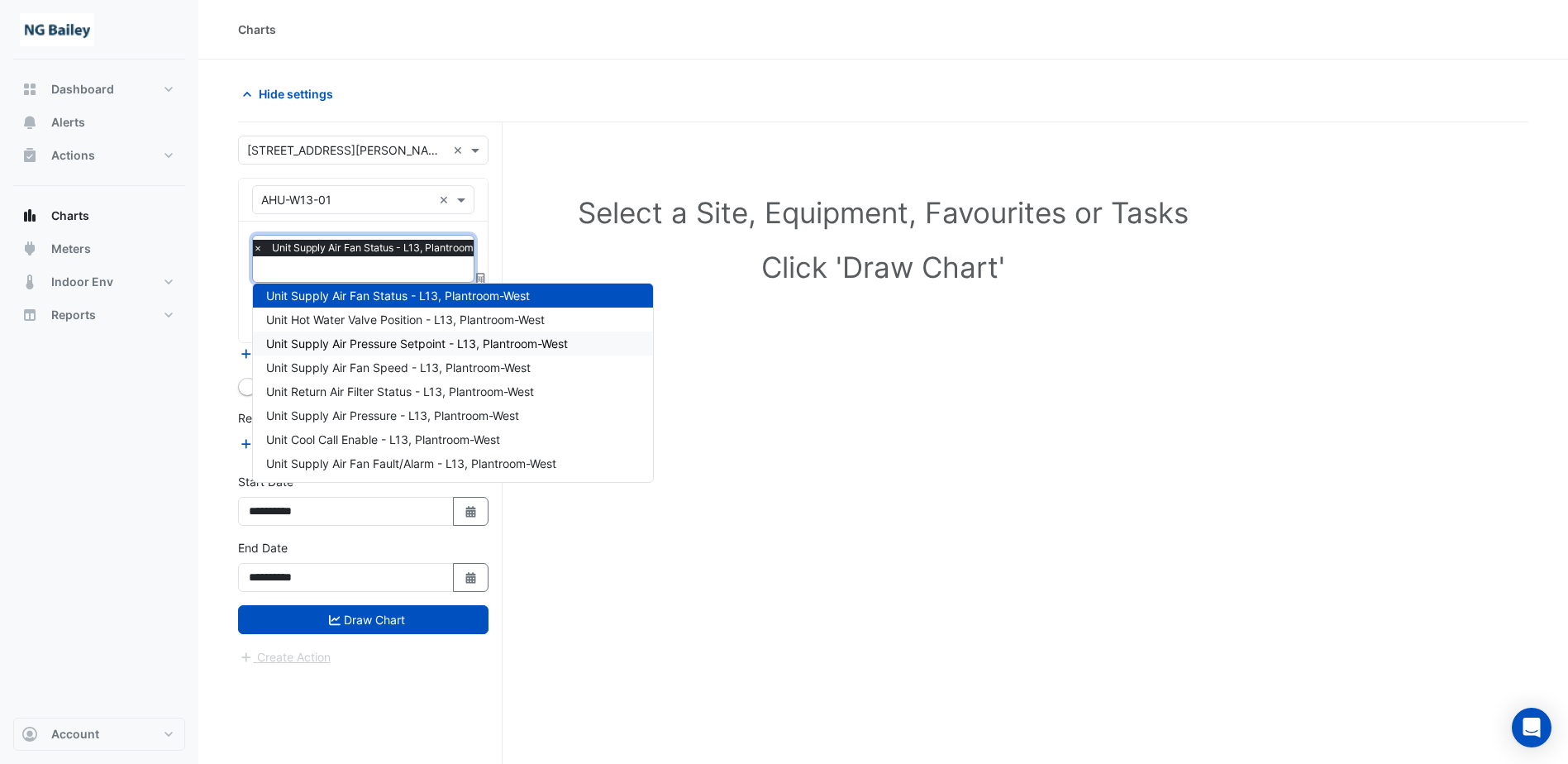
scroll to position [305, 0]
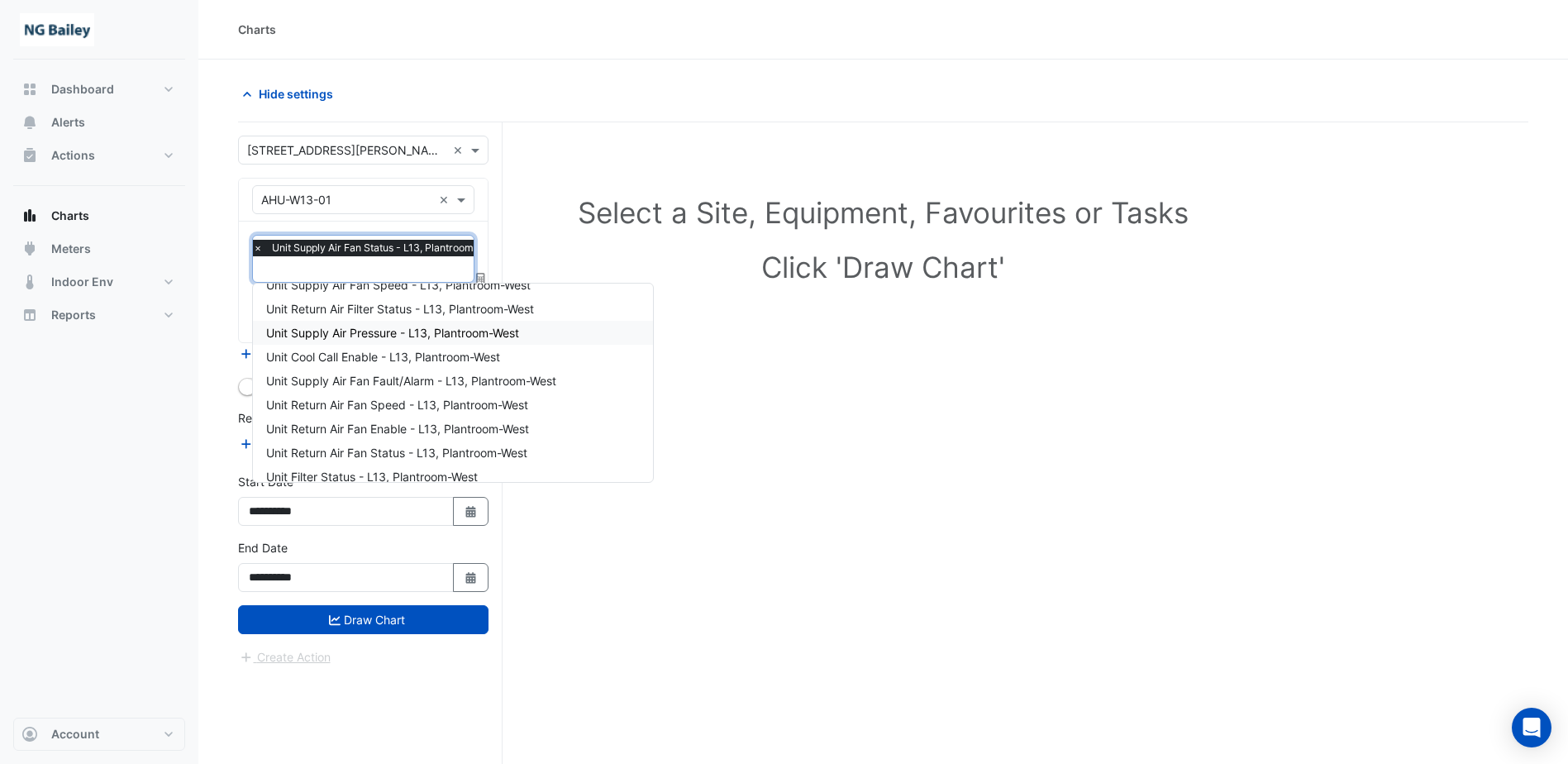
click at [396, 330] on span "Unit Supply Air Pressure - L13, Plantroom-West" at bounding box center [392, 332] width 253 height 14
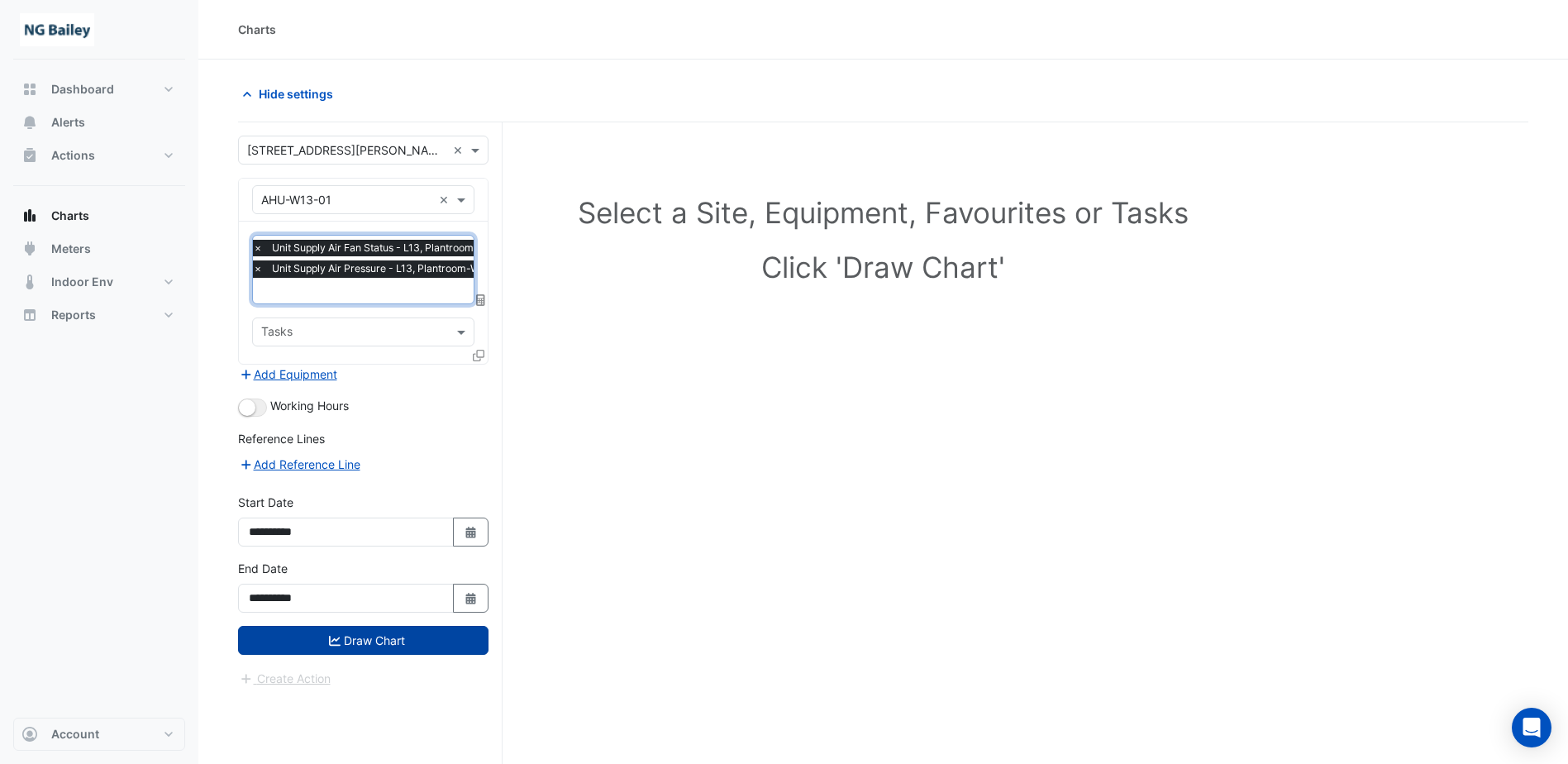
click at [300, 637] on button "Draw Chart" at bounding box center [363, 640] width 250 height 29
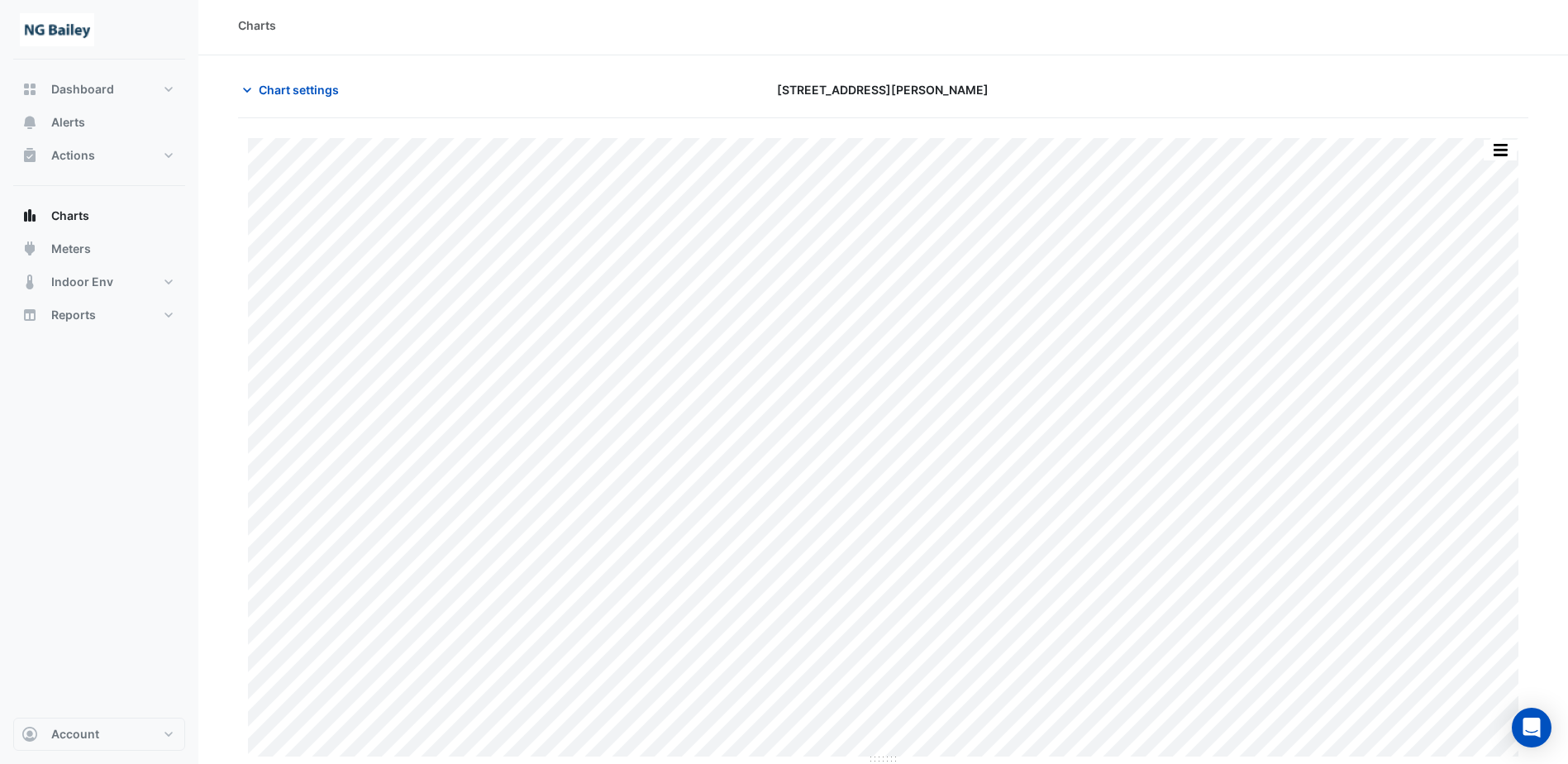
scroll to position [5, 0]
